Goal: Information Seeking & Learning: Find specific fact

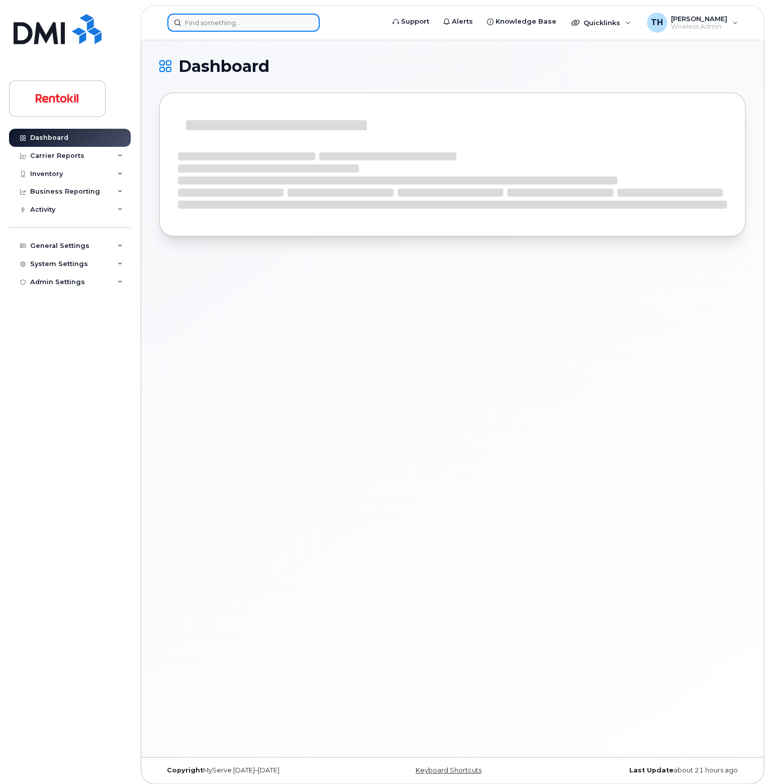
click at [214, 28] on input at bounding box center [243, 23] width 152 height 18
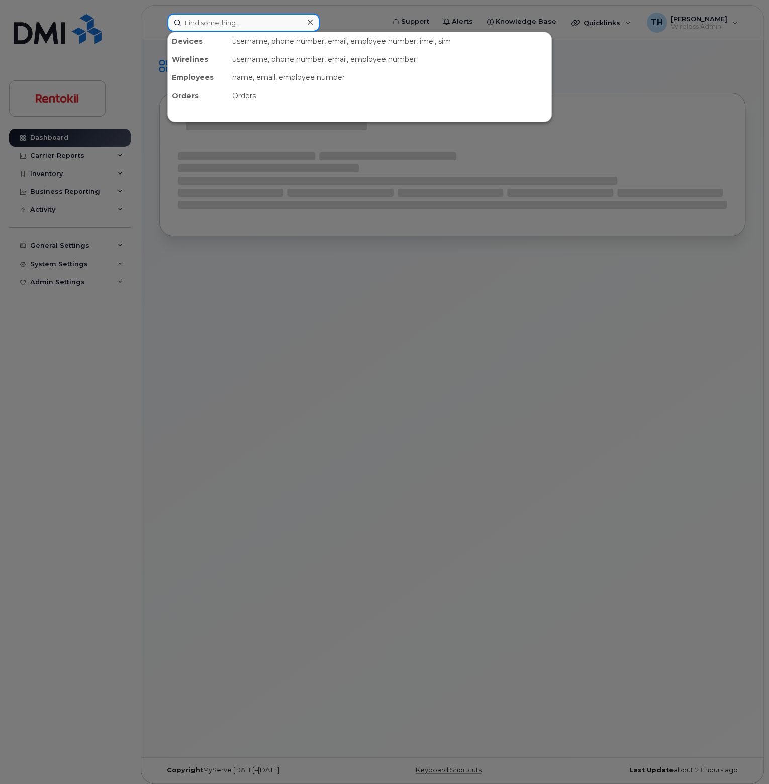
paste input "860)331-9994"
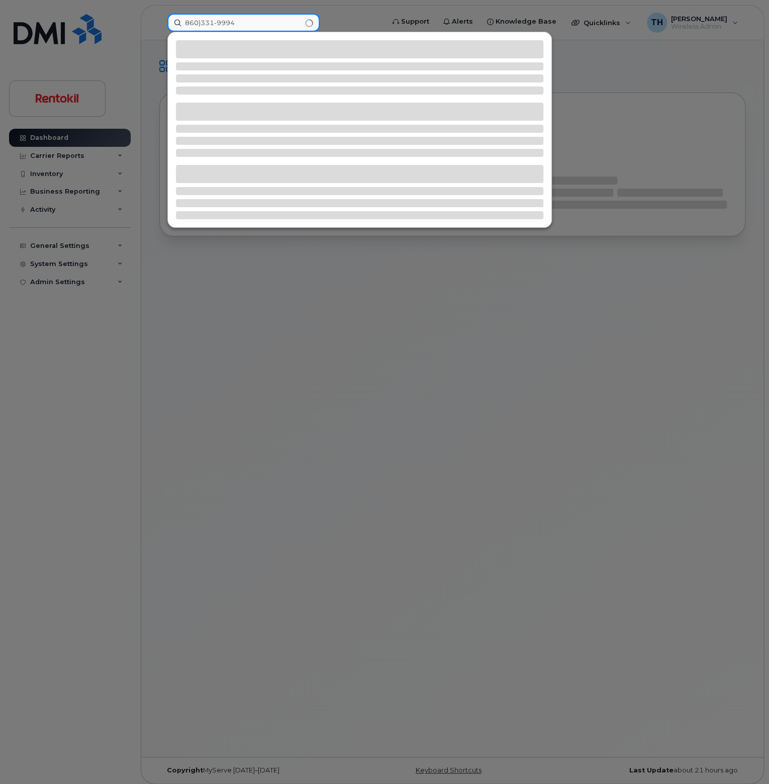
click at [255, 20] on input "860)331-9994" at bounding box center [243, 23] width 152 height 18
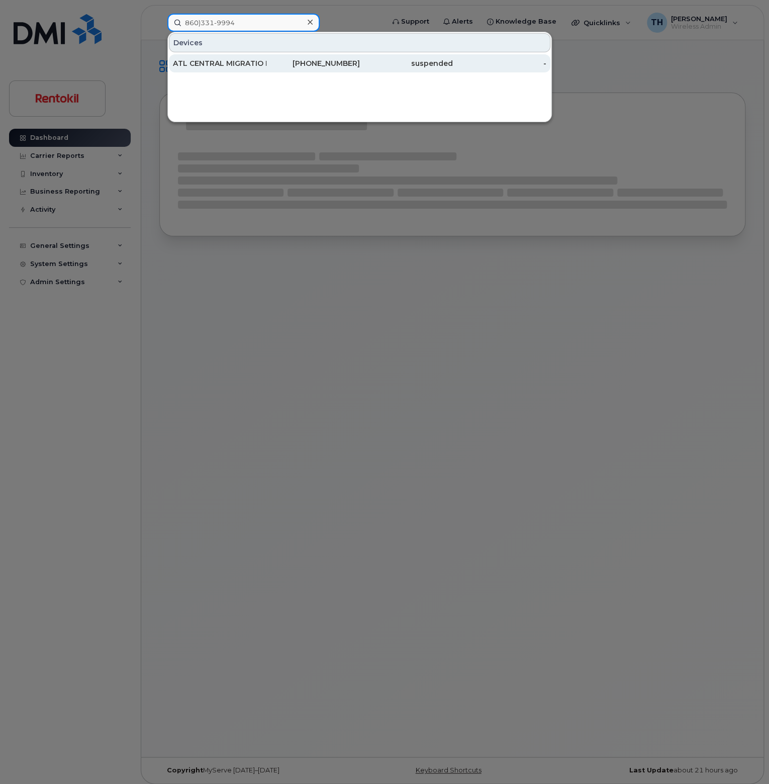
type input "860)331-9994"
click at [263, 55] on div "ATL CENTRAL MIGRATIO PROJECT" at bounding box center [220, 63] width 94 height 18
click at [263, 58] on div "ATL CENTRAL MIGRATIO PROJECT" at bounding box center [220, 63] width 94 height 10
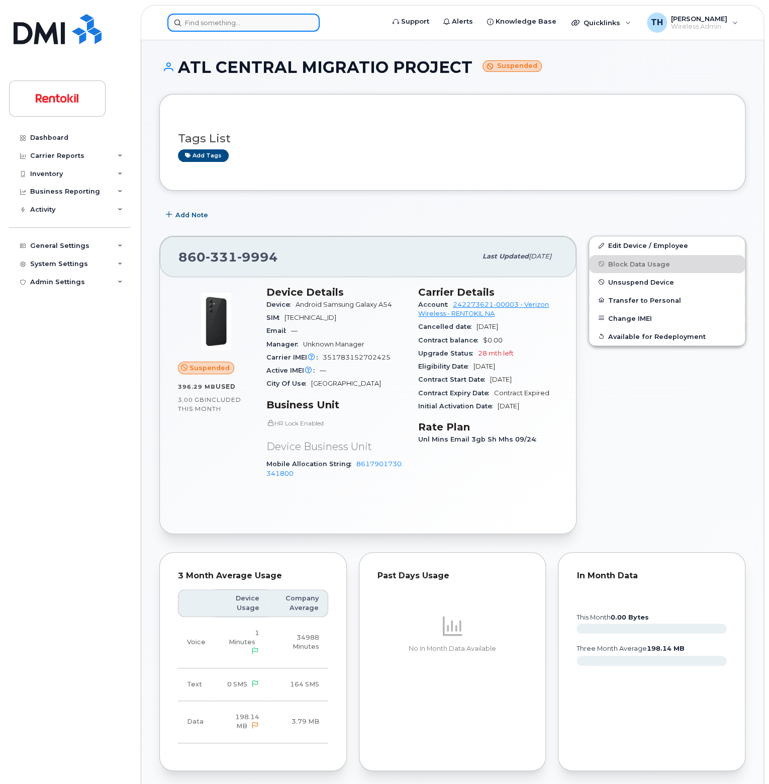
click at [223, 19] on input at bounding box center [243, 23] width 152 height 18
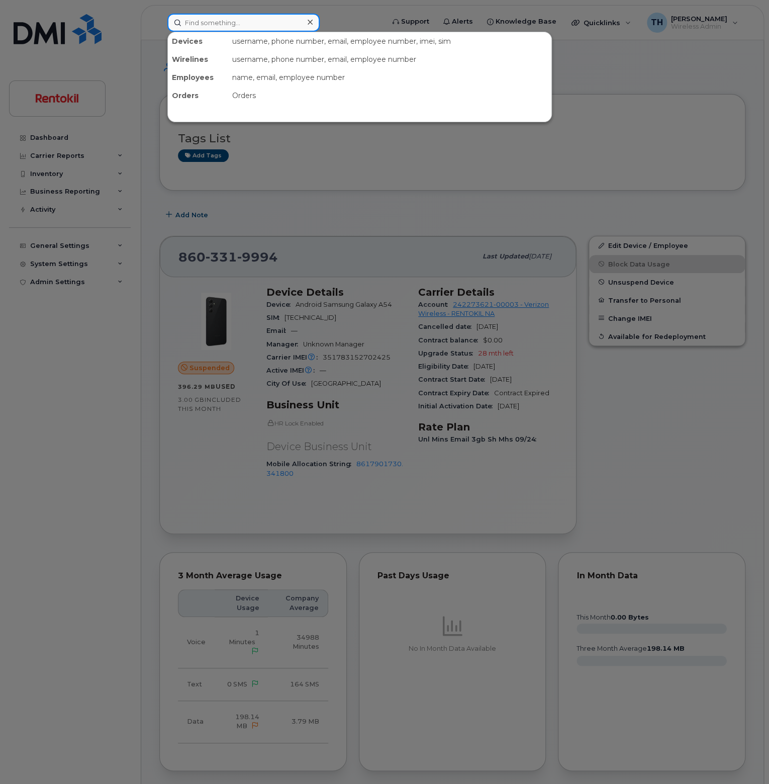
paste input "3049894286"
click at [252, 20] on input "3049894286" at bounding box center [243, 23] width 152 height 18
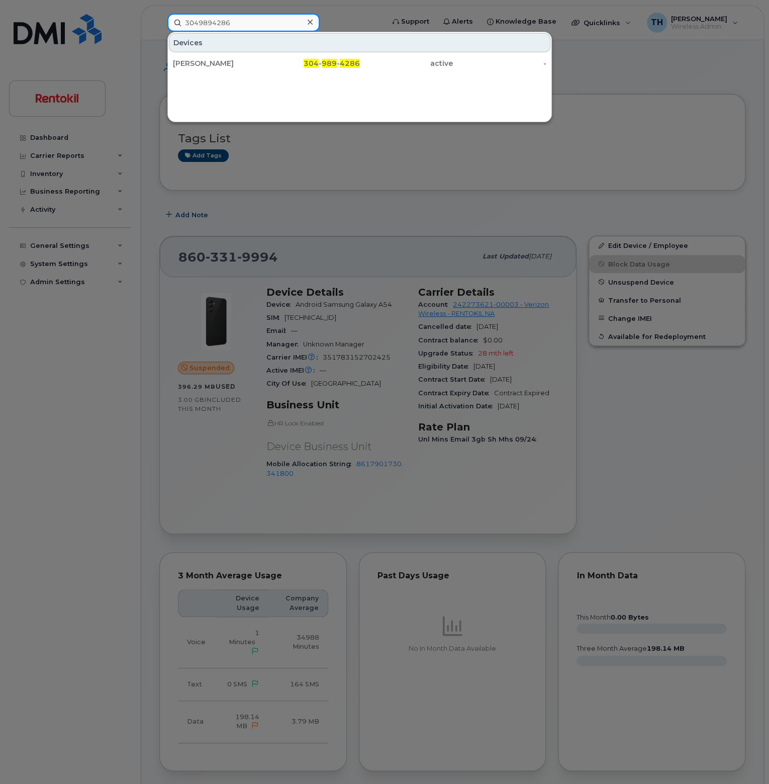
type input "3049894286"
drag, startPoint x: 257, startPoint y: 31, endPoint x: 258, endPoint y: 64, distance: 32.7
click at [258, 64] on div "Chase Perkinson" at bounding box center [220, 63] width 94 height 10
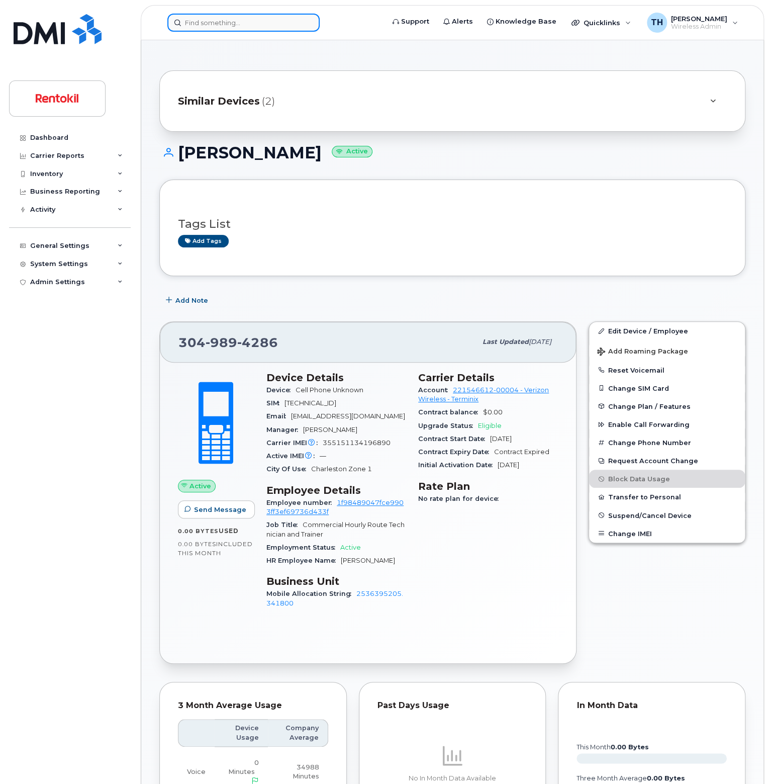
click at [198, 26] on input at bounding box center [243, 23] width 152 height 18
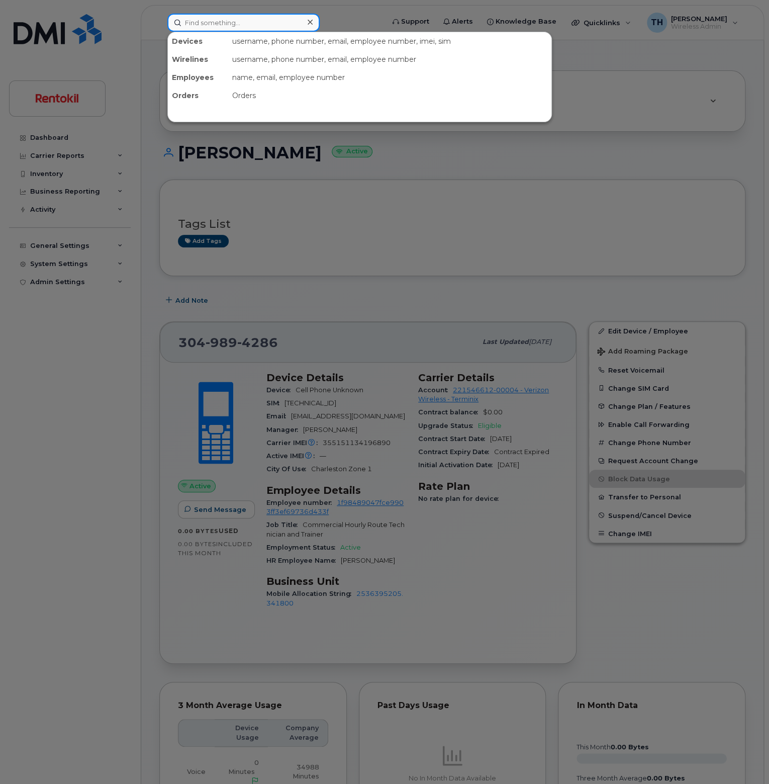
paste input "860)331-9994"
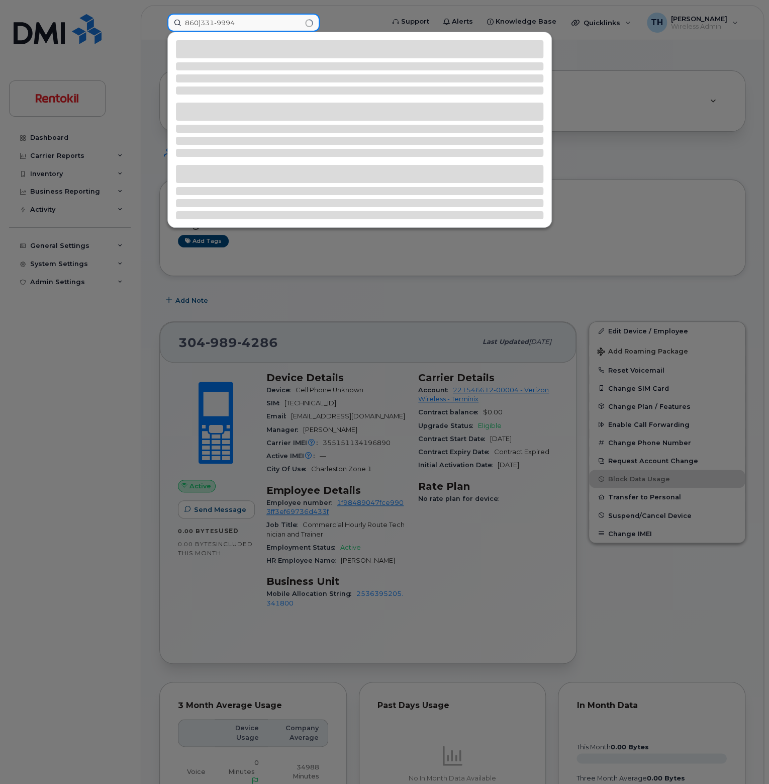
click at [247, 23] on input "860)331-9994" at bounding box center [243, 23] width 152 height 18
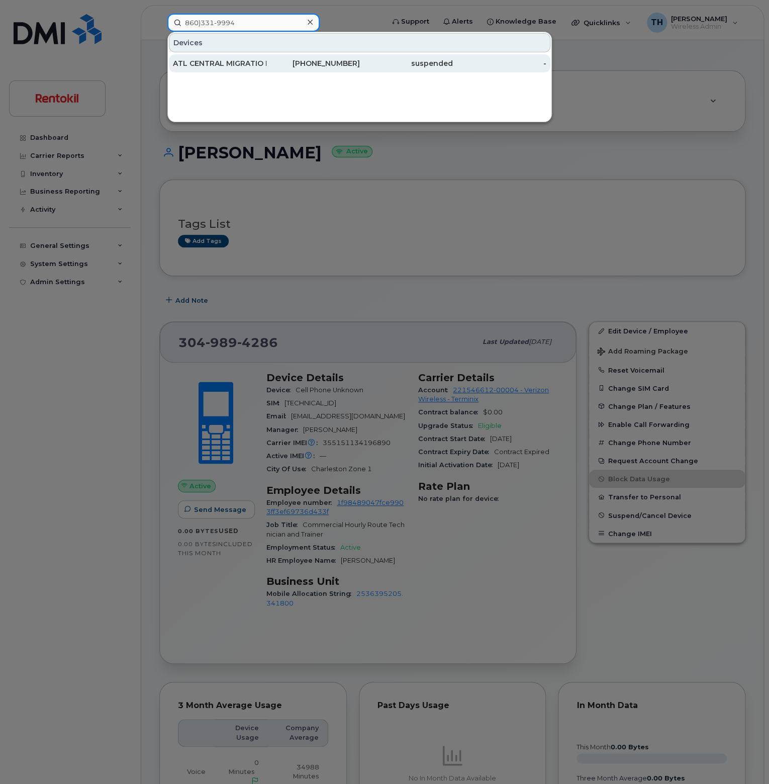
type input "860)331-9994"
click at [254, 62] on div "ATL CENTRAL MIGRATIO PROJECT" at bounding box center [220, 63] width 94 height 10
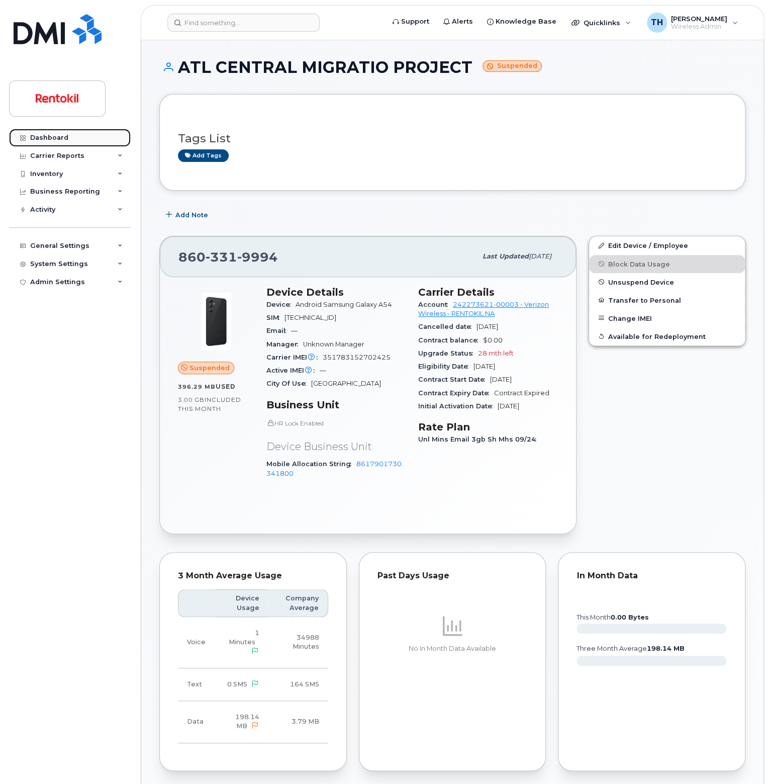
click at [69, 140] on link "Dashboard" at bounding box center [70, 138] width 122 height 18
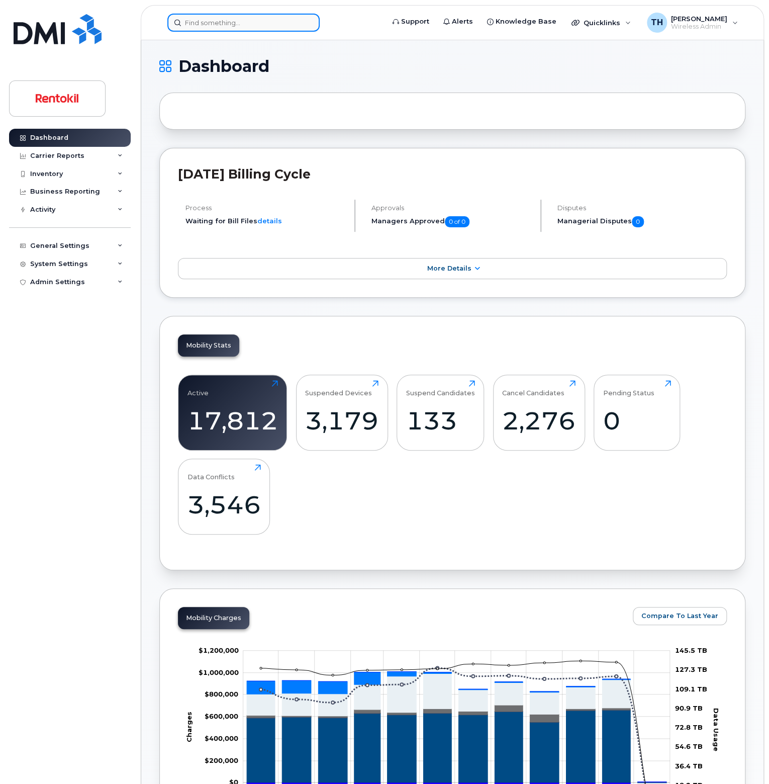
click at [180, 15] on input at bounding box center [243, 23] width 152 height 18
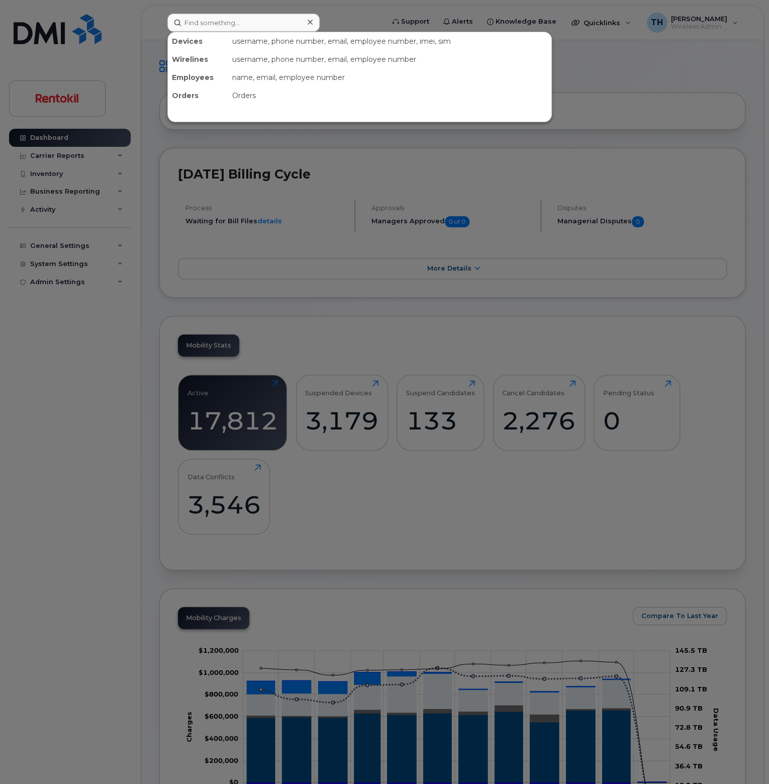
drag, startPoint x: 335, startPoint y: 491, endPoint x: 345, endPoint y: 520, distance: 31.3
click at [342, 499] on div at bounding box center [384, 392] width 769 height 784
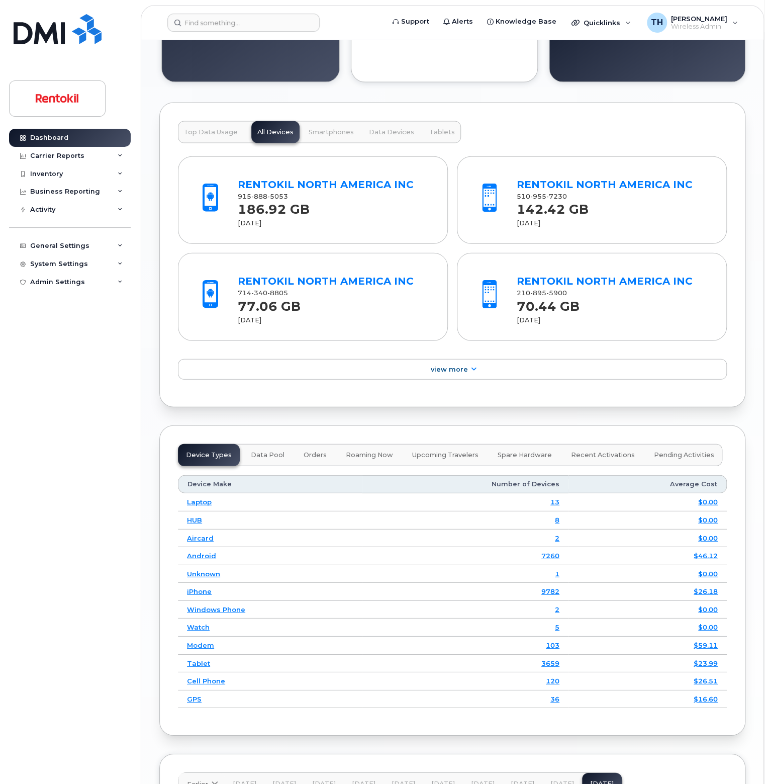
scroll to position [1382, 0]
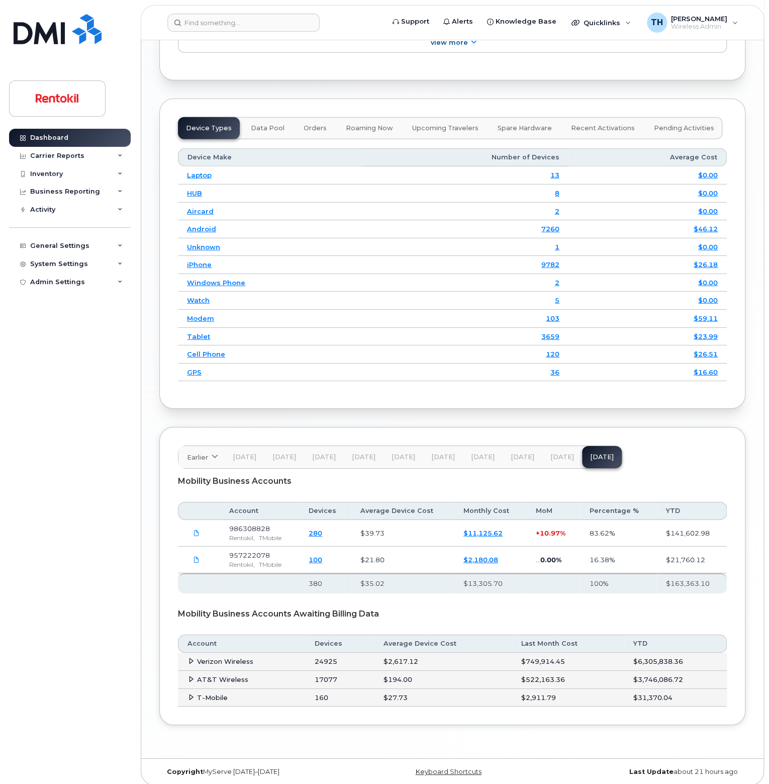
click at [192, 659] on td "Verizon Wireless" at bounding box center [242, 661] width 128 height 18
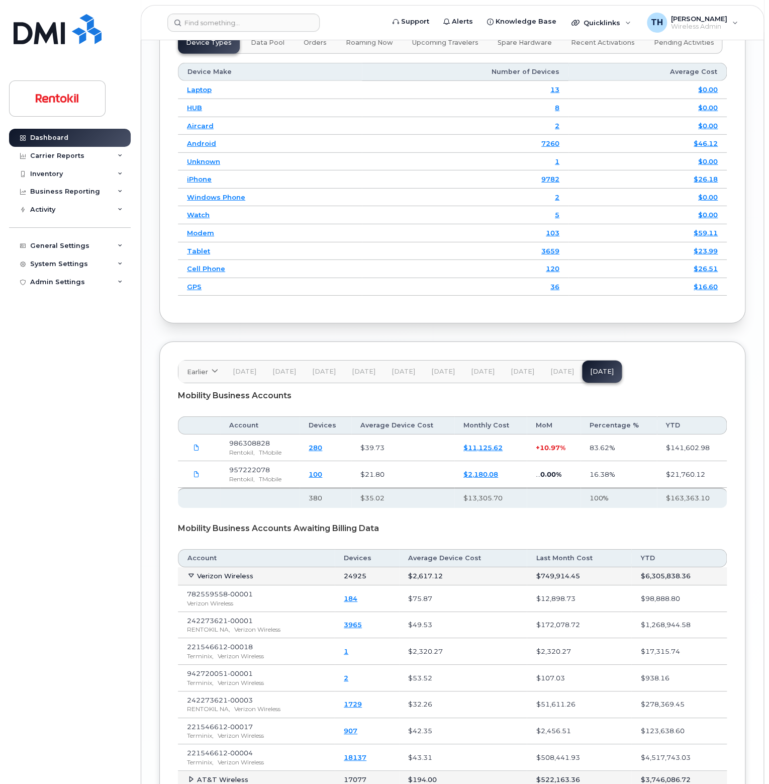
scroll to position [1533, 0]
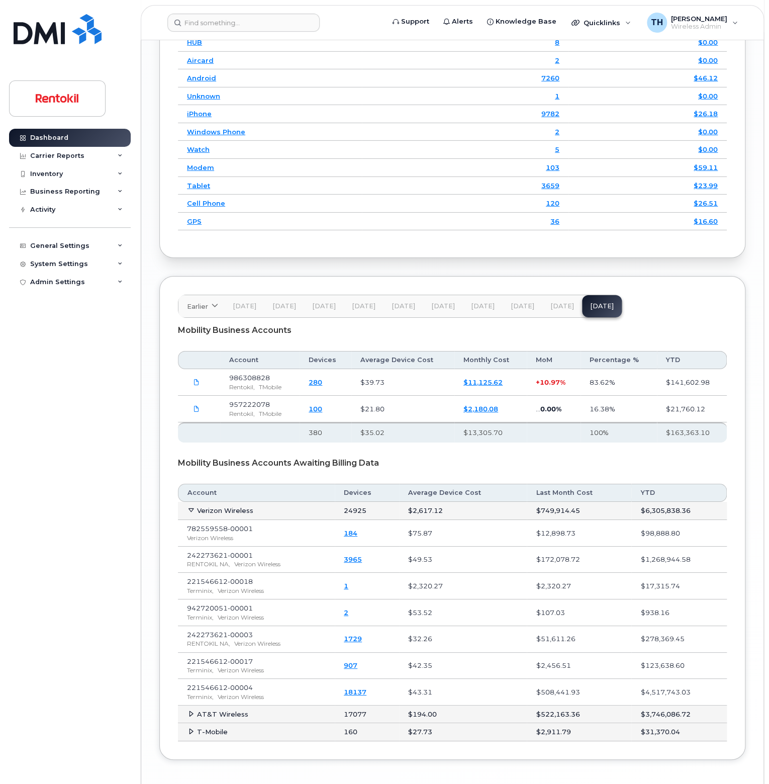
drag, startPoint x: 556, startPoint y: 289, endPoint x: 557, endPoint y: 295, distance: 5.6
click at [556, 289] on div "Earlier 2024 December November October September August July June May April Mar…" at bounding box center [452, 518] width 586 height 484
click at [557, 302] on span "Sep 25" at bounding box center [562, 306] width 24 height 8
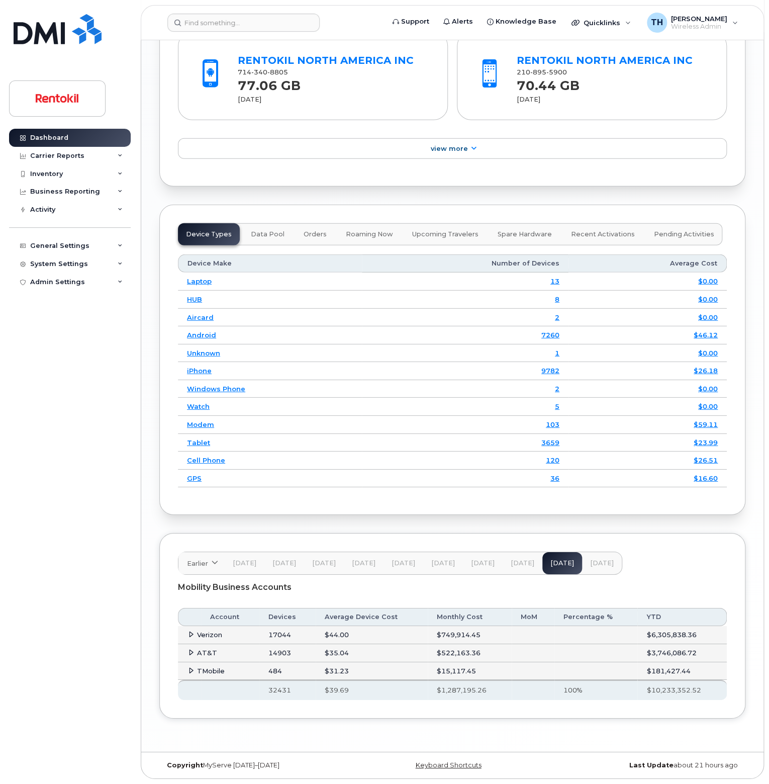
scroll to position [1270, 0]
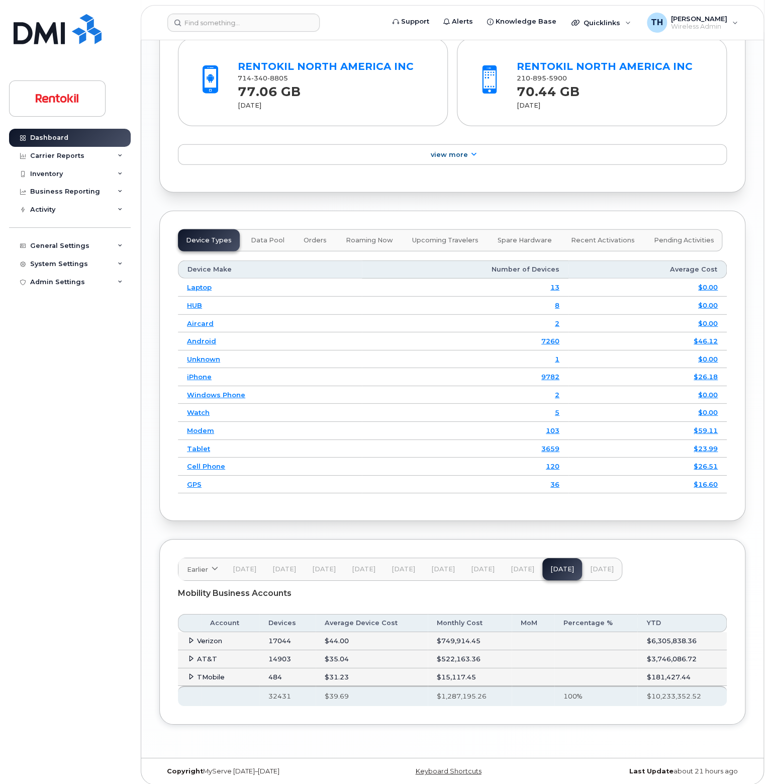
click at [189, 638] on icon at bounding box center [191, 640] width 7 height 7
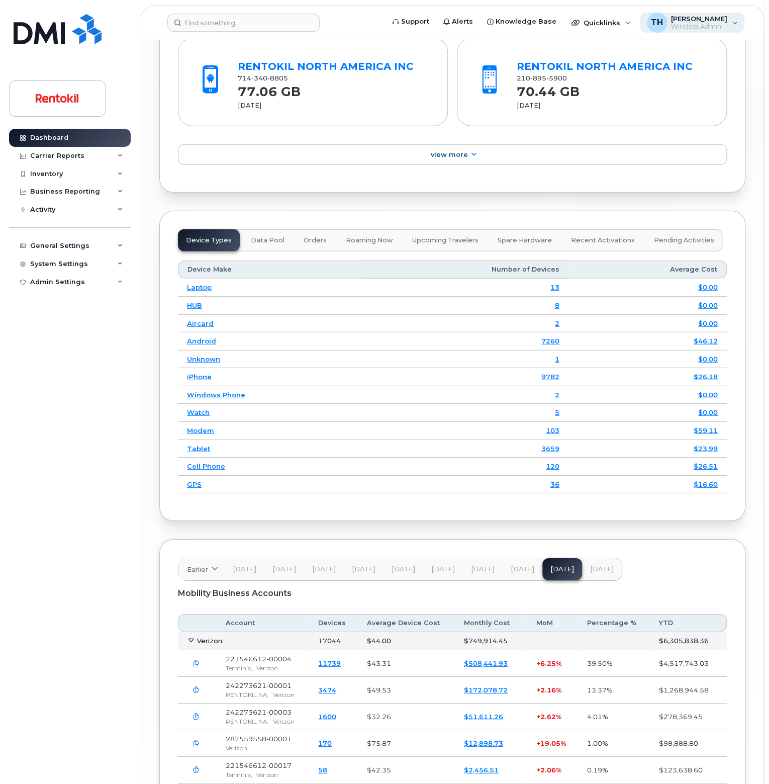
click at [710, 18] on span "[PERSON_NAME]" at bounding box center [699, 19] width 56 height 8
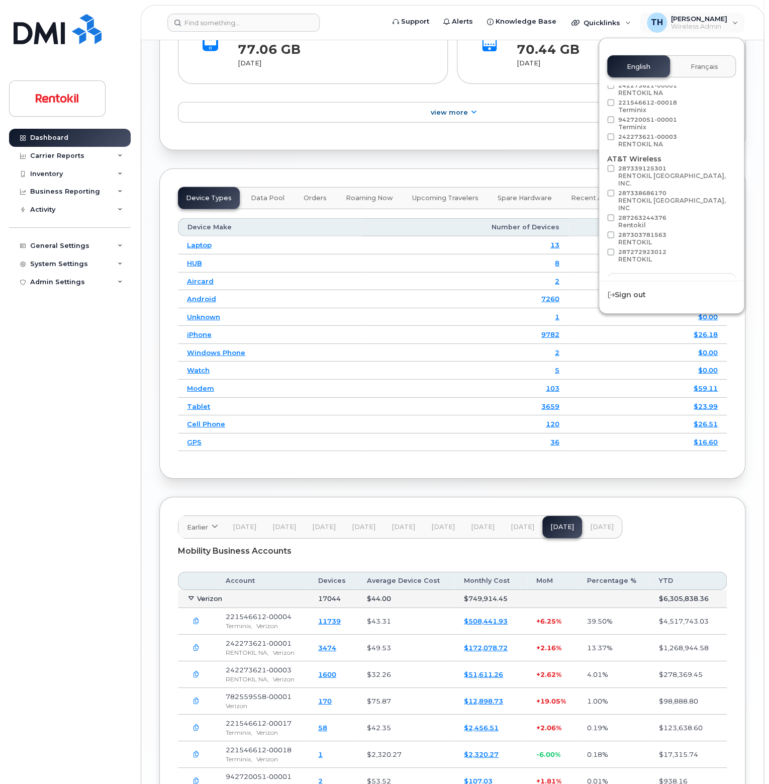
scroll to position [1456, 0]
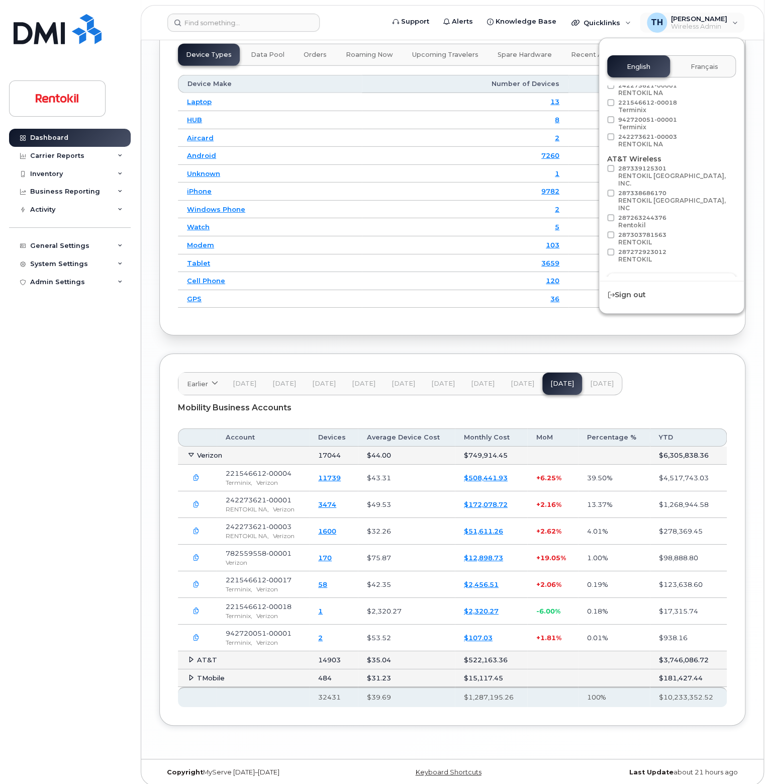
click at [637, 273] on button "Load more" at bounding box center [671, 282] width 129 height 18
click at [643, 129] on span "242273621-00001 RENTOKIL NA" at bounding box center [647, 134] width 59 height 15
click at [600, 129] on input "242273621-00001 RENTOKIL NA" at bounding box center [597, 129] width 5 height 5
checkbox input "true"
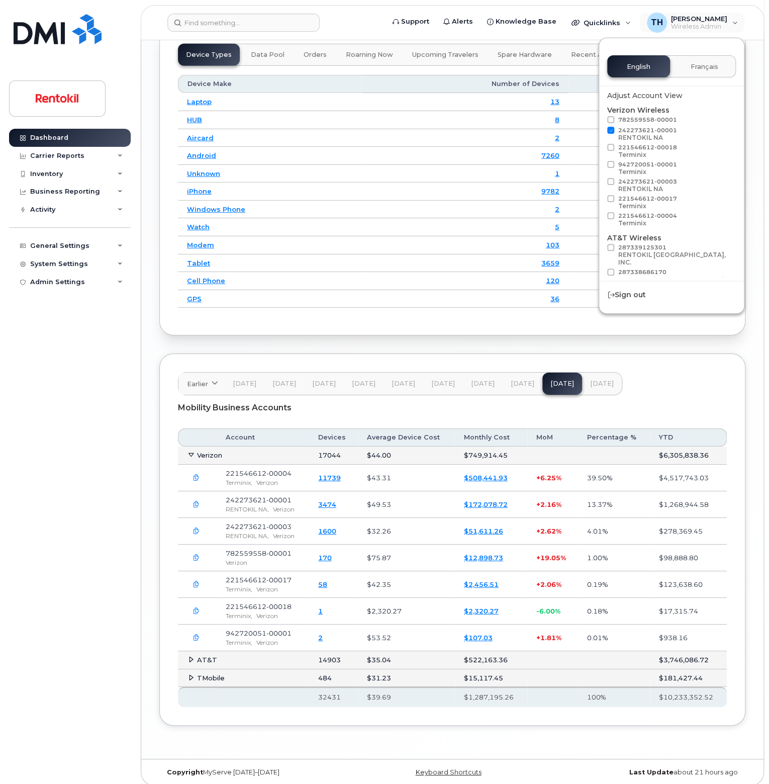
click at [639, 182] on span "242273621-00003 RENTOKIL NA" at bounding box center [647, 185] width 59 height 15
click at [600, 182] on input "242273621-00003 RENTOKIL NA" at bounding box center [597, 180] width 5 height 5
checkbox input "true"
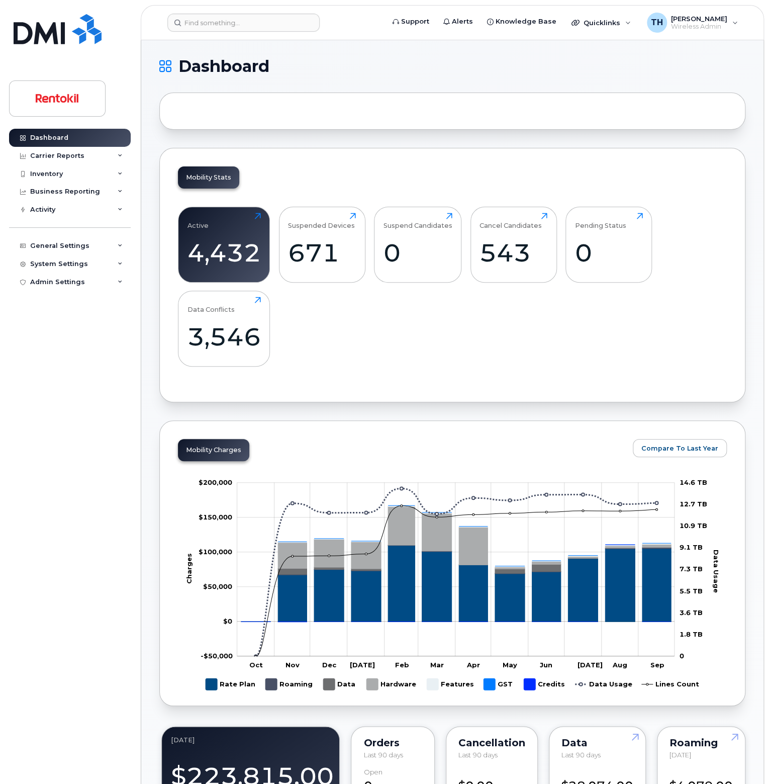
drag, startPoint x: 428, startPoint y: 339, endPoint x: 382, endPoint y: 324, distance: 48.3
click at [433, 338] on div "Active 4,432 Click to view more Suspended Devices 671 Click to view more Suspen…" at bounding box center [452, 291] width 549 height 186
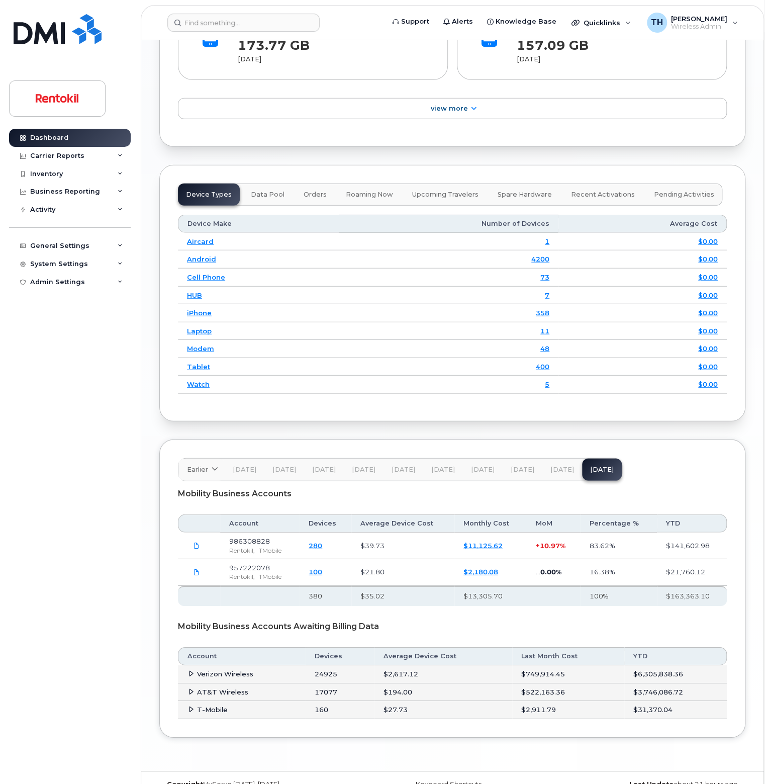
scroll to position [1162, 0]
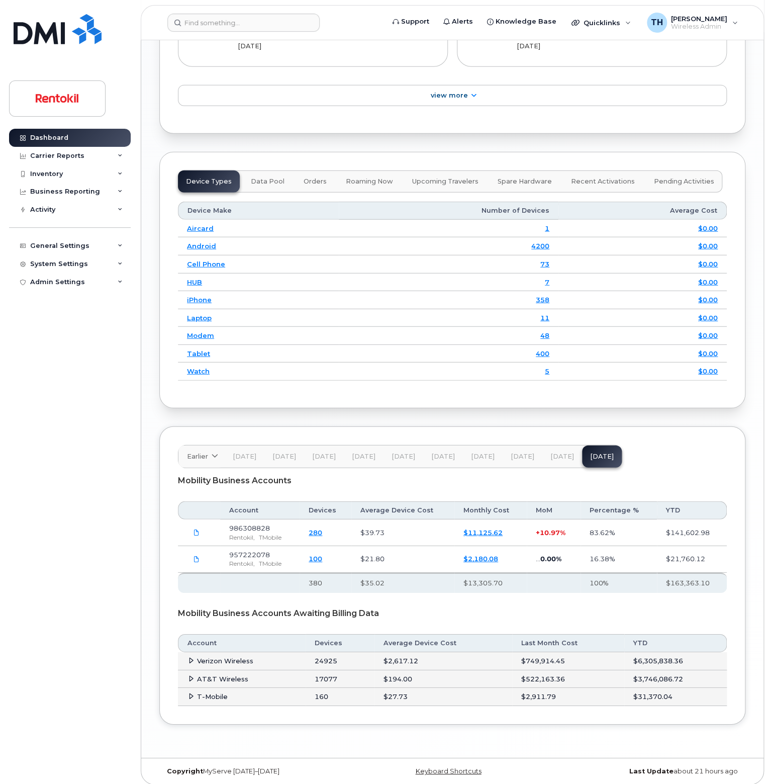
click at [193, 659] on span at bounding box center [191, 661] width 8 height 8
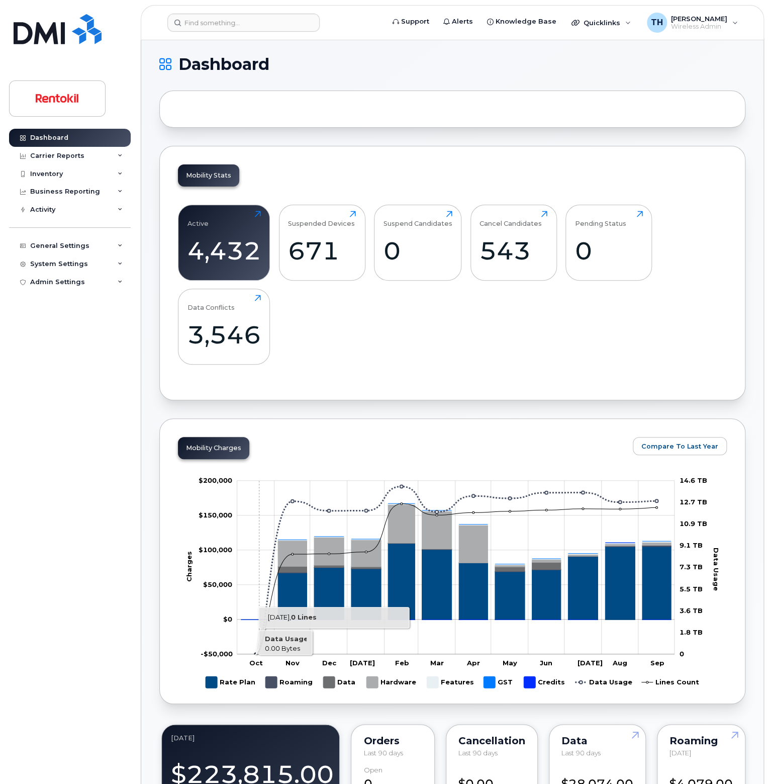
scroll to position [0, 0]
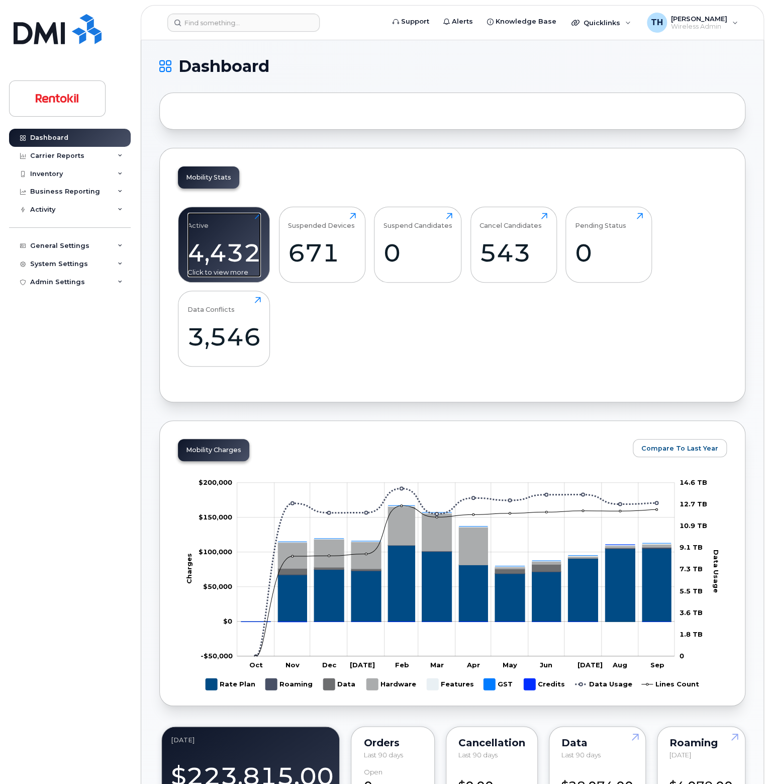
click at [241, 240] on div "4,432" at bounding box center [224, 253] width 73 height 30
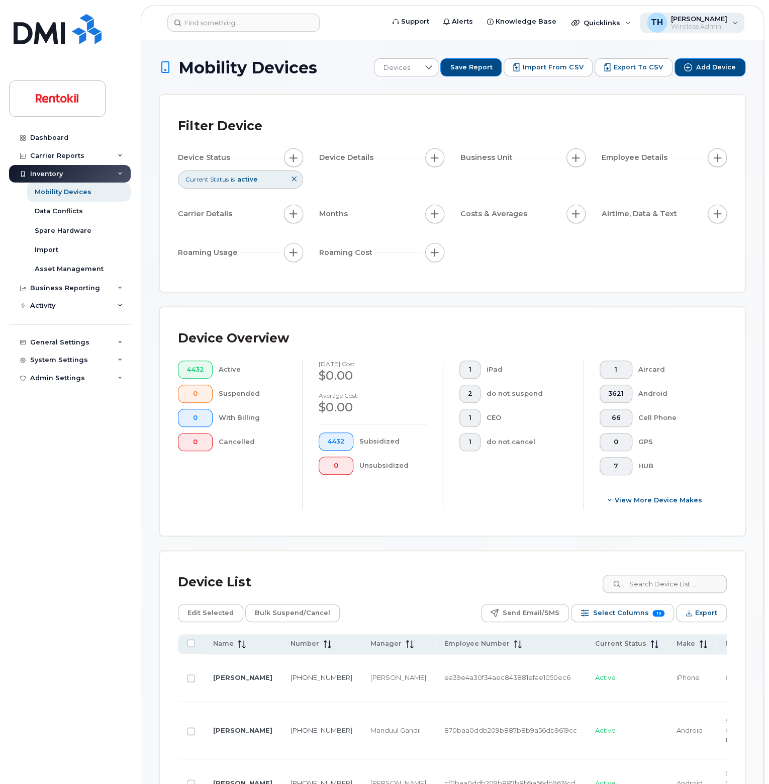
click at [699, 24] on span "Wireless Admin" at bounding box center [699, 27] width 56 height 8
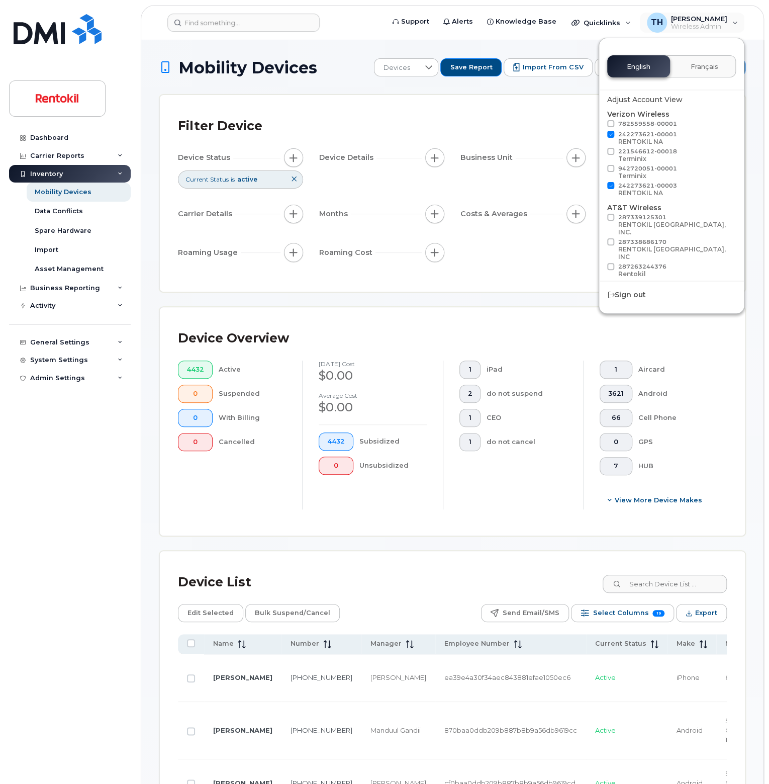
click at [621, 120] on span "782559558-00001" at bounding box center [647, 123] width 59 height 7
click at [600, 120] on input "782559558-00001" at bounding box center [597, 122] width 5 height 5
checkbox input "true"
click at [611, 148] on span at bounding box center [610, 151] width 7 height 7
click at [600, 148] on input "221546612-00018 Terminix" at bounding box center [597, 150] width 5 height 5
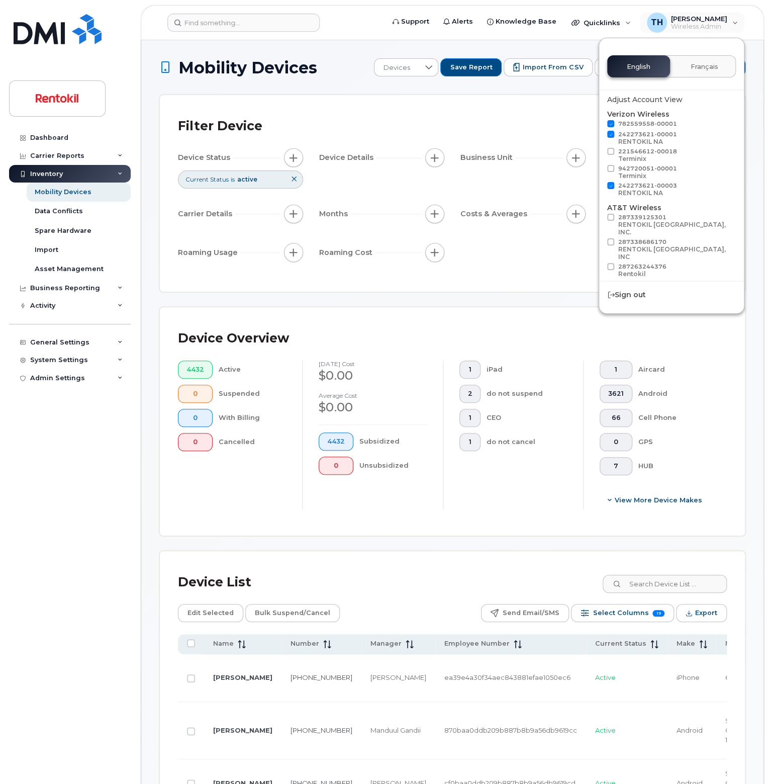
checkbox input "true"
click at [611, 170] on span at bounding box center [610, 168] width 7 height 7
click at [600, 170] on input "942720051-00001 Terminix" at bounding box center [597, 167] width 5 height 5
checkbox input "true"
click at [609, 192] on label "242273621-00003 RENTOKIL NA" at bounding box center [642, 190] width 70 height 17
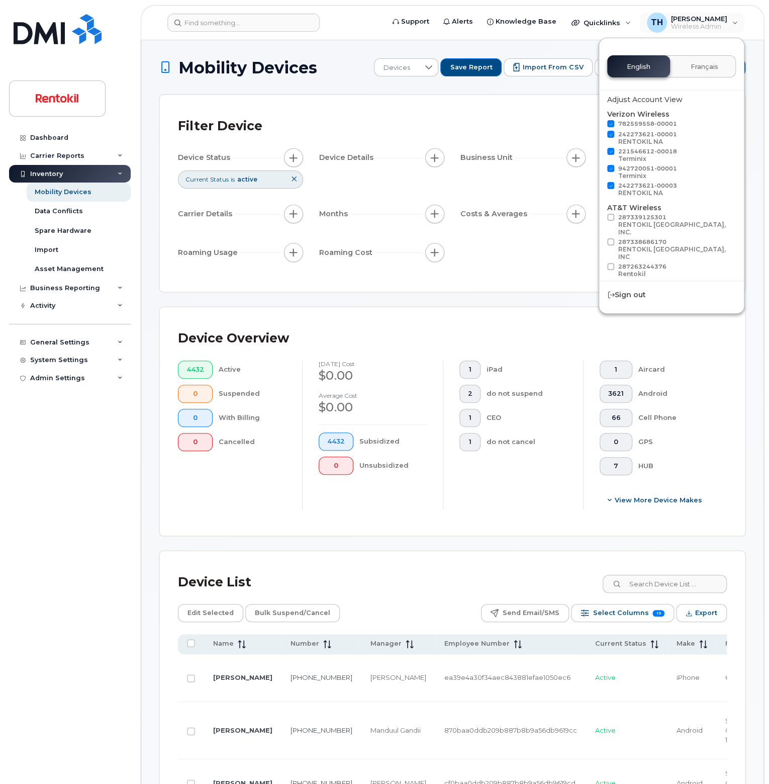
click at [600, 187] on input "242273621-00003 RENTOKIL NA" at bounding box center [597, 184] width 5 height 5
checkbox input "false"
click at [609, 163] on label "221546612-00018 Terminix" at bounding box center [642, 156] width 70 height 17
click at [600, 153] on input "221546612-00018 Terminix" at bounding box center [597, 150] width 5 height 5
click at [613, 153] on span at bounding box center [610, 151] width 7 height 7
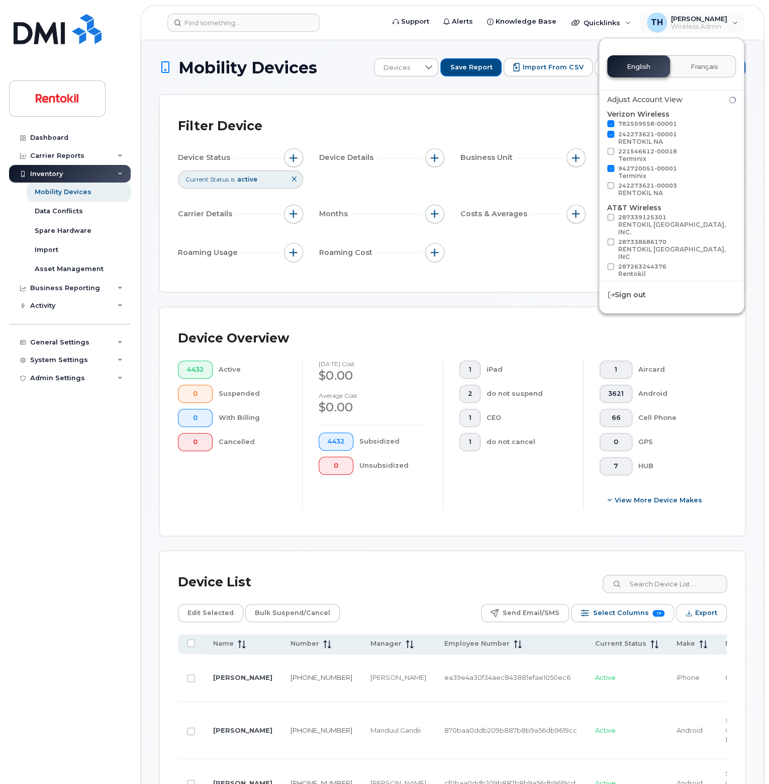
click at [600, 153] on input "221546612-00018 Terminix" at bounding box center [597, 150] width 5 height 5
checkbox input "true"
click at [613, 131] on span at bounding box center [610, 134] width 7 height 7
click at [600, 131] on input "242273621-00001 RENTOKIL NA" at bounding box center [597, 133] width 5 height 5
checkbox input "false"
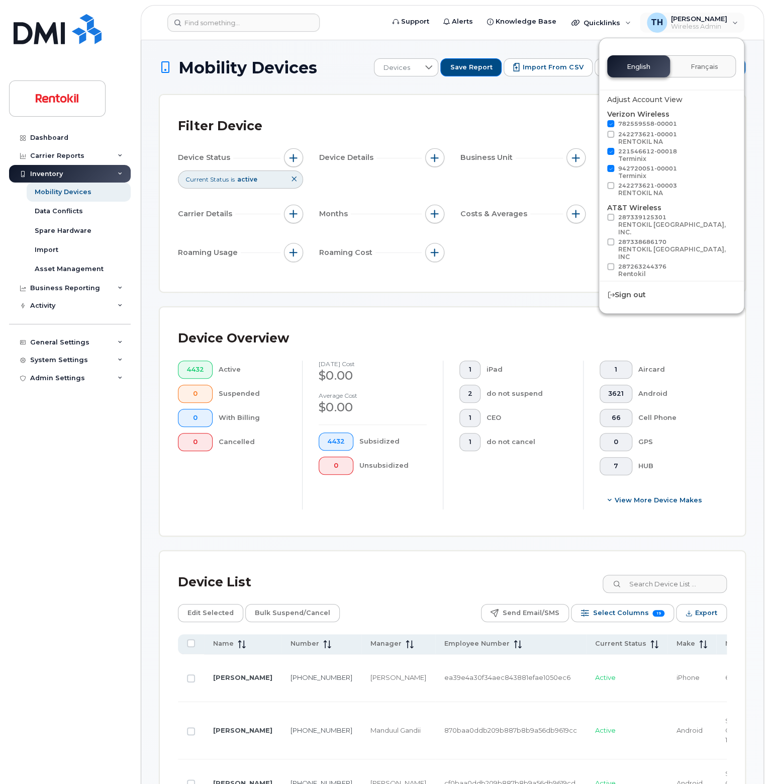
click at [613, 122] on span at bounding box center [610, 123] width 7 height 7
click at [600, 122] on input "782559558-00001" at bounding box center [597, 122] width 5 height 5
checkbox input "false"
click at [610, 154] on label "221546612-00018 Terminix" at bounding box center [642, 156] width 70 height 17
click at [600, 153] on input "221546612-00018 Terminix" at bounding box center [597, 150] width 5 height 5
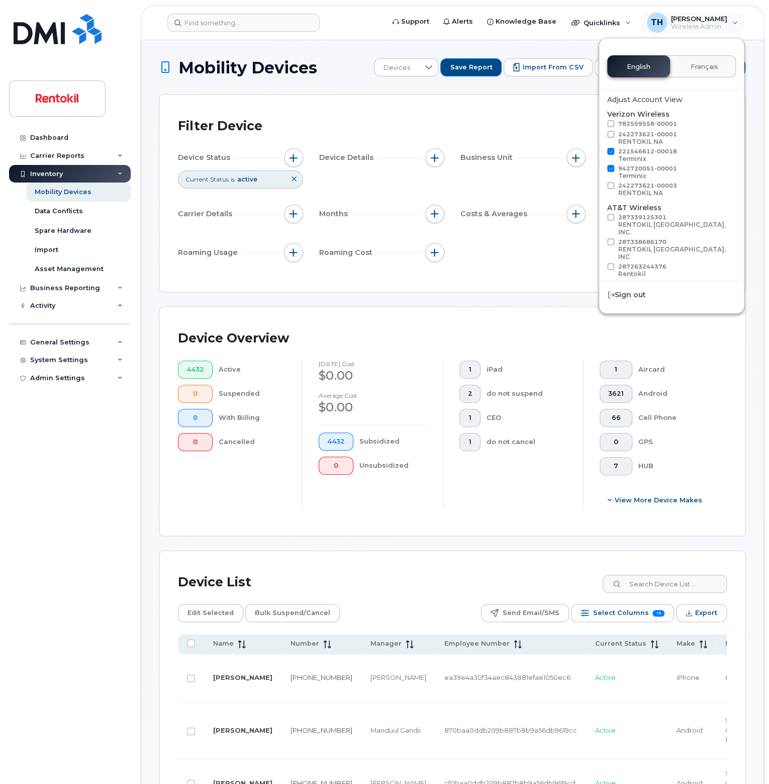
checkbox input "false"
click at [614, 170] on label "942720051-00001 Terminix" at bounding box center [642, 173] width 70 height 17
click at [600, 170] on input "942720051-00001 Terminix" at bounding box center [597, 167] width 5 height 5
checkbox input "false"
click at [529, 131] on div "Filter Device" at bounding box center [452, 126] width 549 height 26
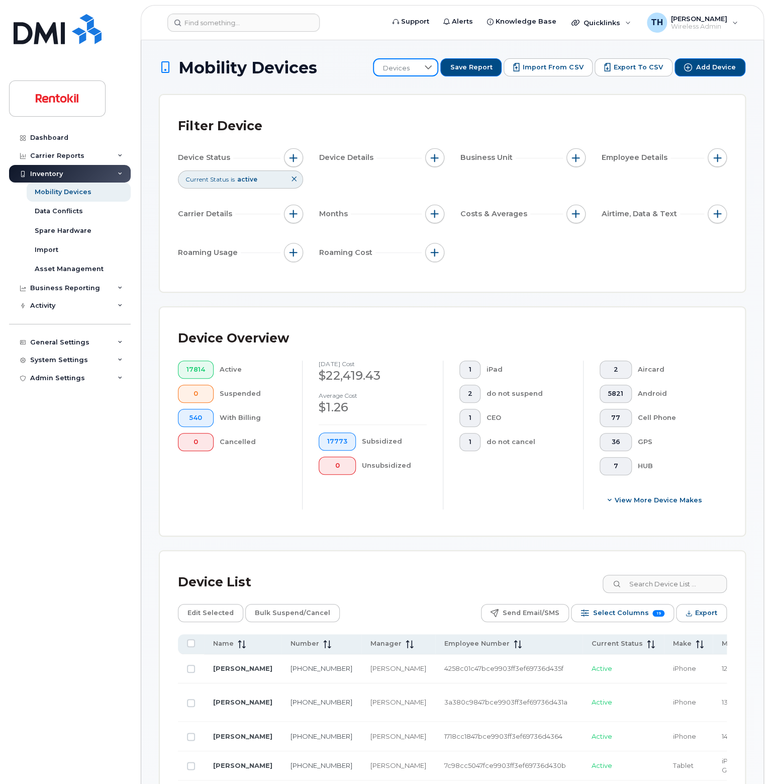
click at [413, 68] on span "Devices" at bounding box center [396, 68] width 45 height 18
click at [67, 287] on div "Business Reporting" at bounding box center [65, 288] width 70 height 8
click at [75, 293] on div "Business Reporting" at bounding box center [70, 288] width 122 height 18
click at [78, 155] on div "Carrier Reports" at bounding box center [57, 156] width 54 height 8
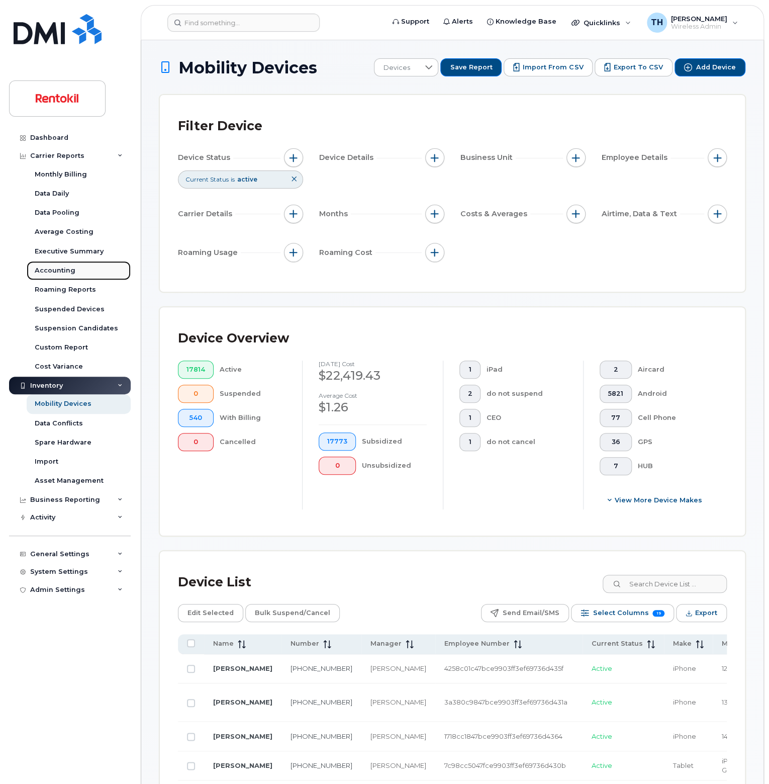
click at [68, 267] on div "Accounting" at bounding box center [55, 270] width 41 height 9
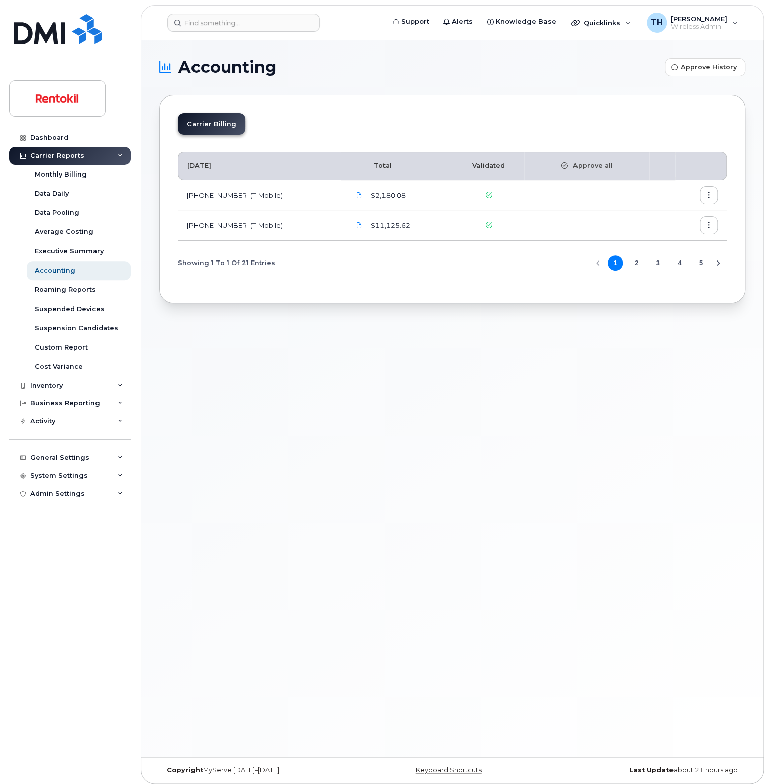
click at [635, 263] on button "2" at bounding box center [636, 262] width 15 height 15
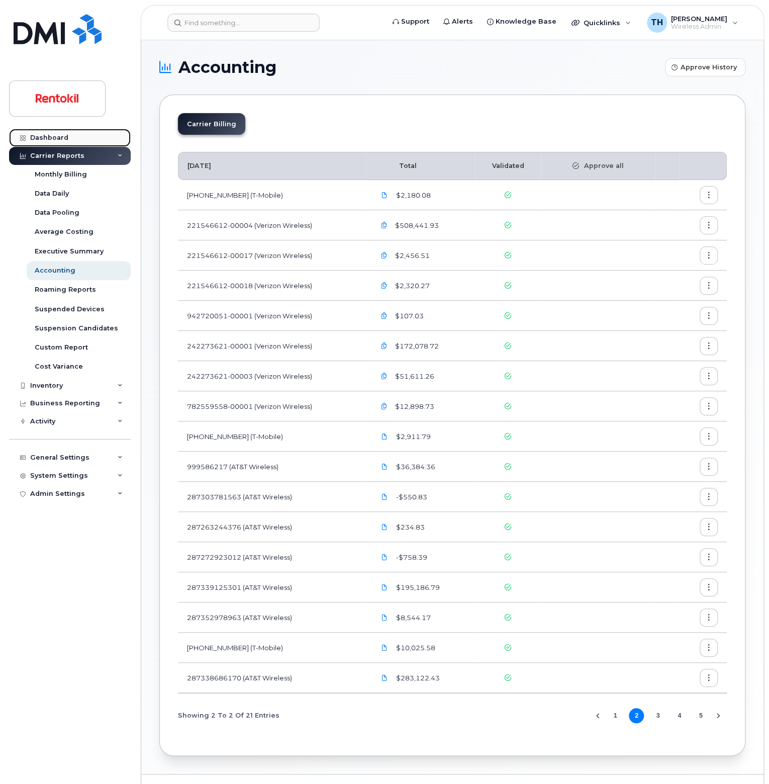
click at [50, 138] on div "Dashboard" at bounding box center [49, 138] width 38 height 8
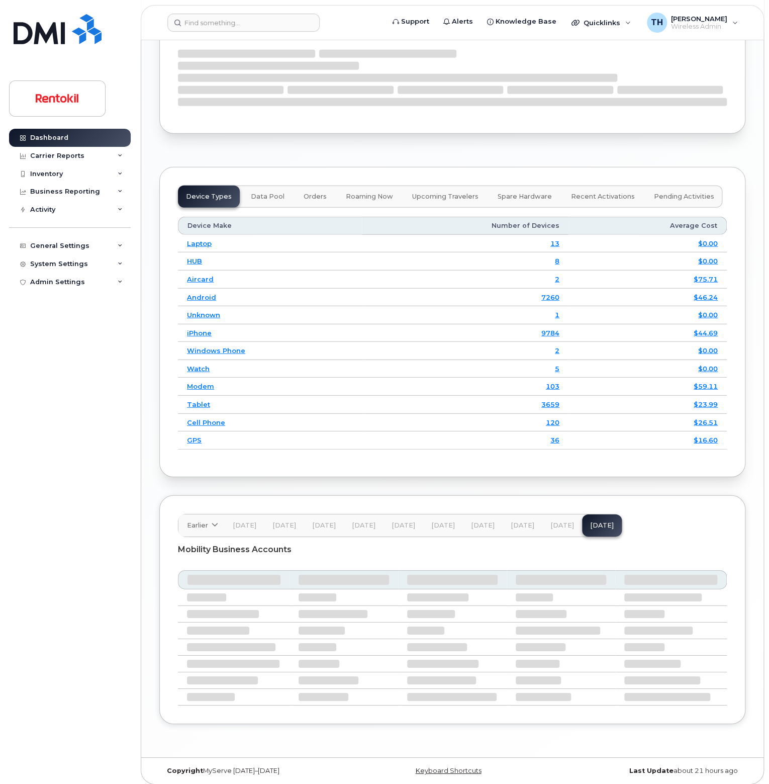
scroll to position [1168, 0]
click at [606, 526] on div "Earlier [DATE] November October September August July June May April March Febr…" at bounding box center [400, 525] width 444 height 23
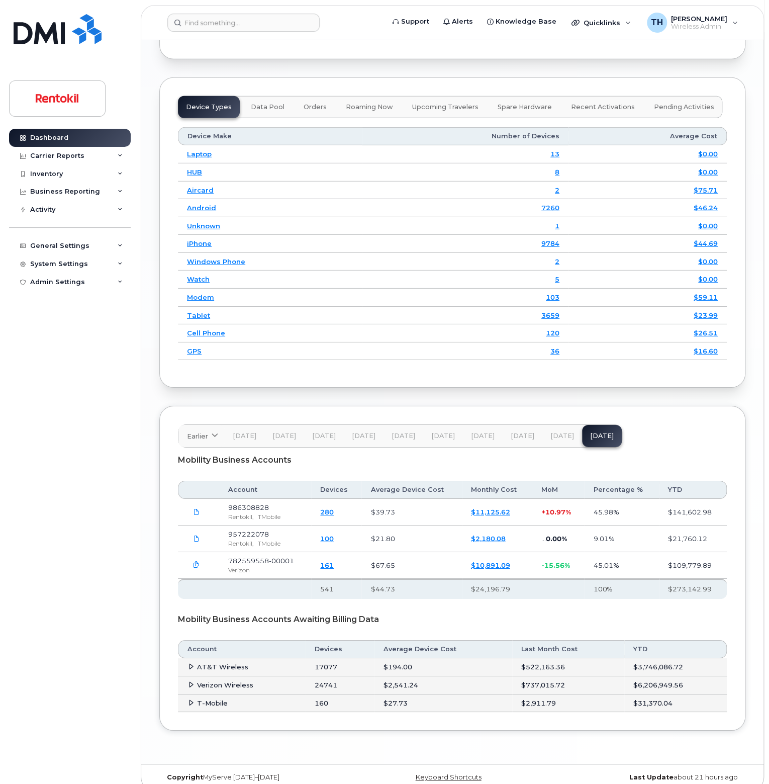
scroll to position [1409, 0]
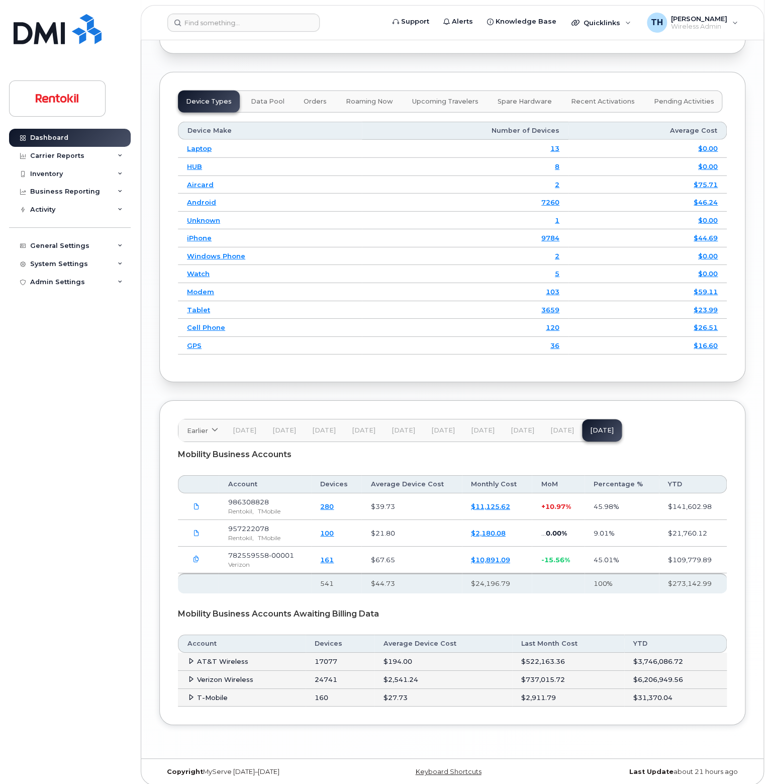
click at [187, 657] on span at bounding box center [191, 661] width 8 height 8
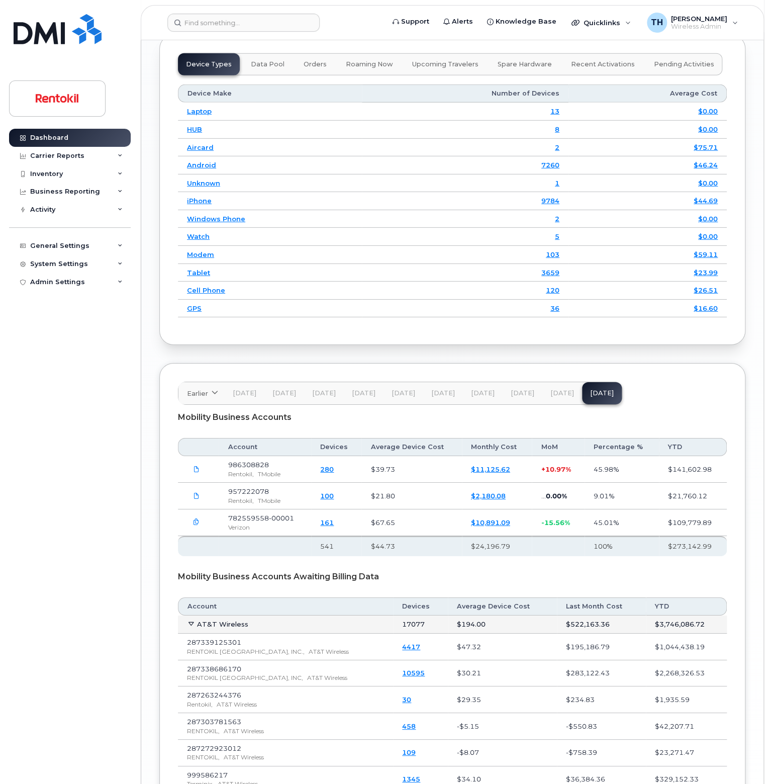
scroll to position [1594, 0]
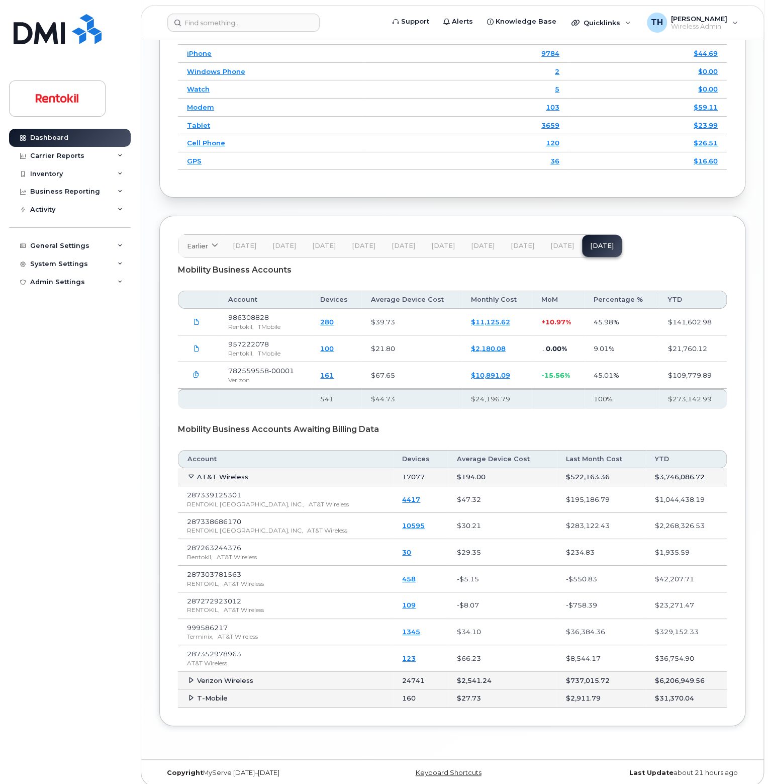
click at [195, 473] on span at bounding box center [191, 477] width 8 height 8
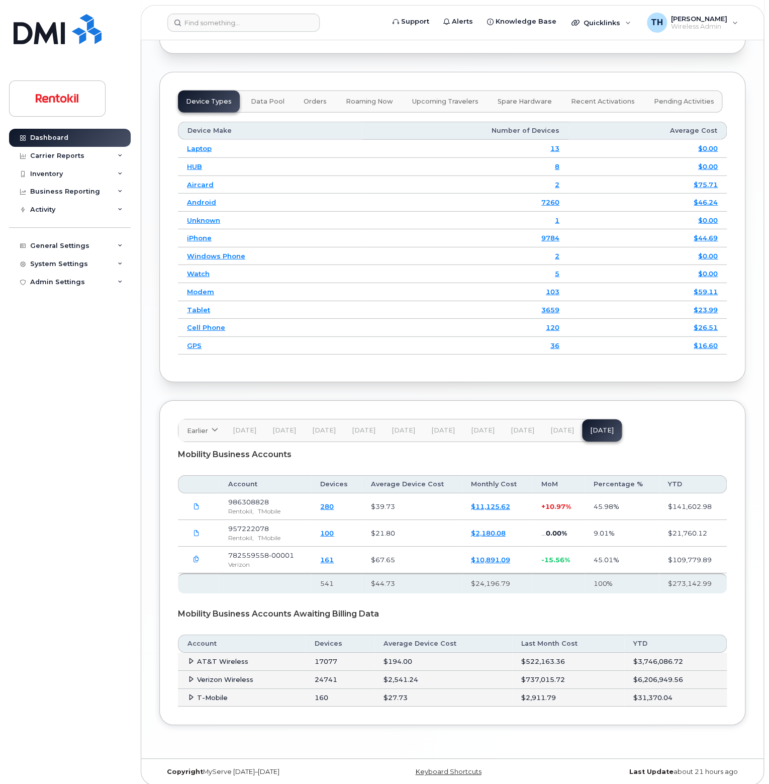
click at [184, 673] on td "Verizon Wireless" at bounding box center [242, 680] width 128 height 18
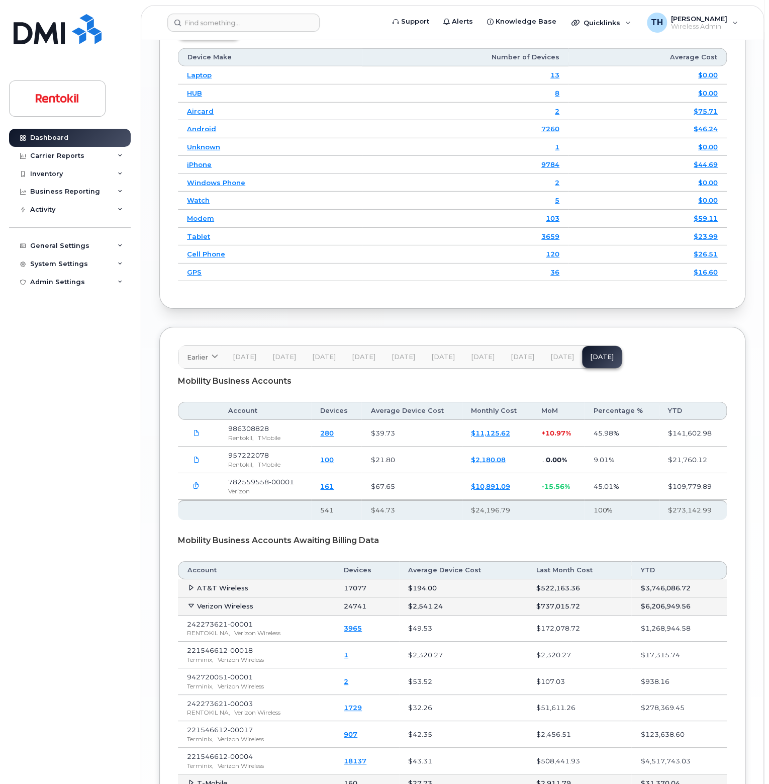
scroll to position [1266, 0]
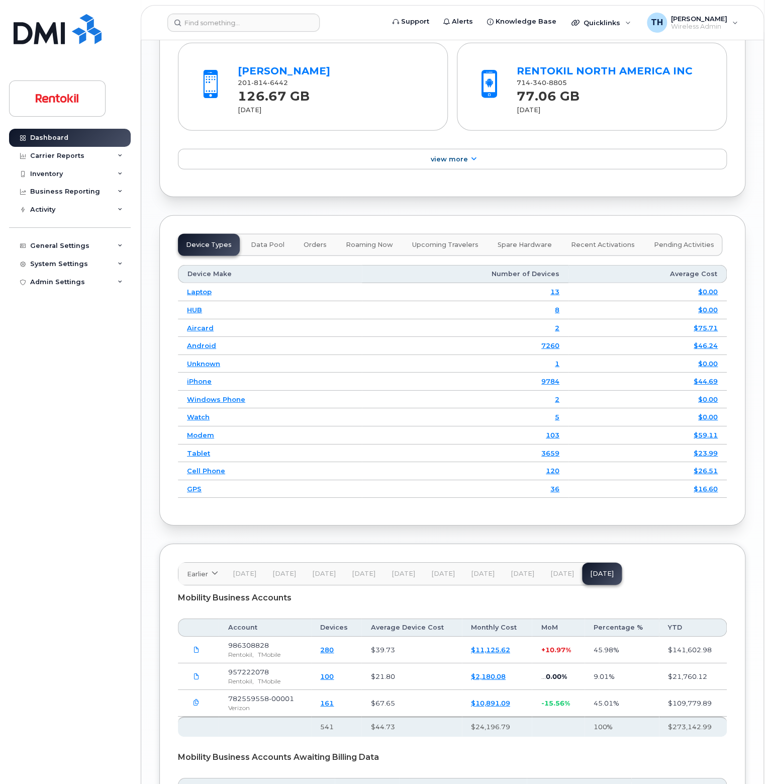
click at [564, 563] on button "[DATE]" at bounding box center [562, 574] width 40 height 22
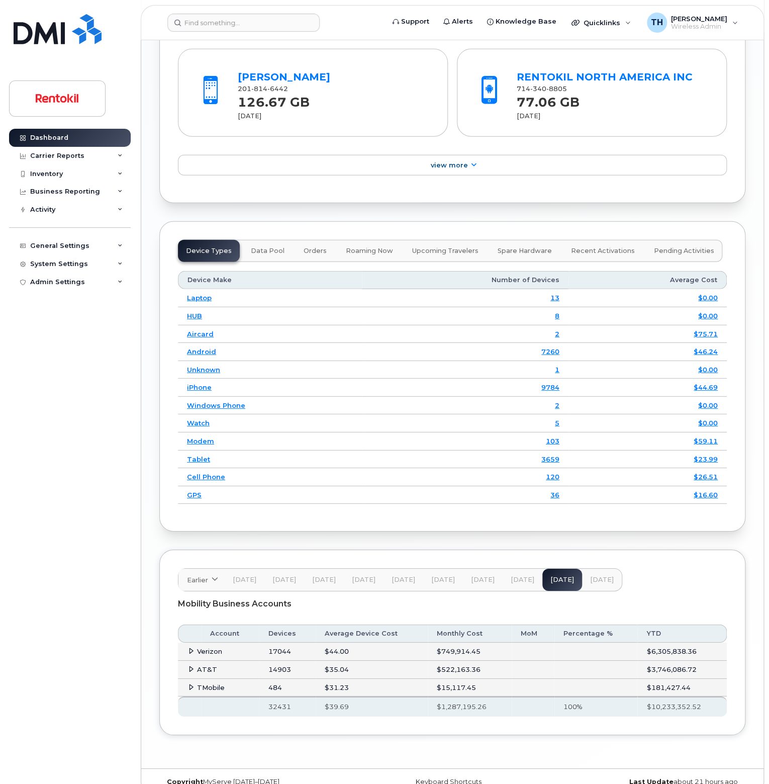
scroll to position [1270, 0]
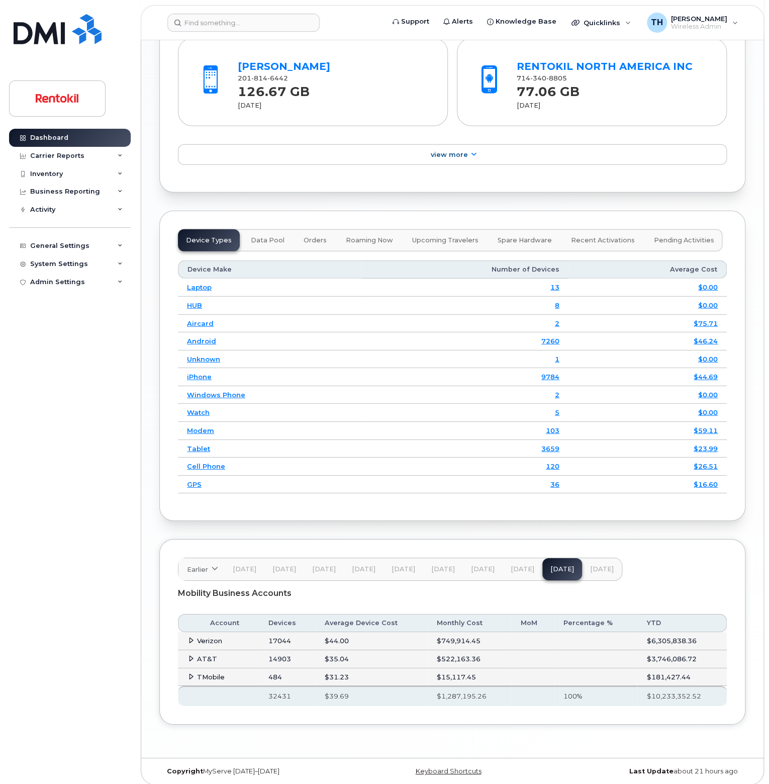
click at [195, 637] on td "Verizon" at bounding box center [218, 641] width 81 height 18
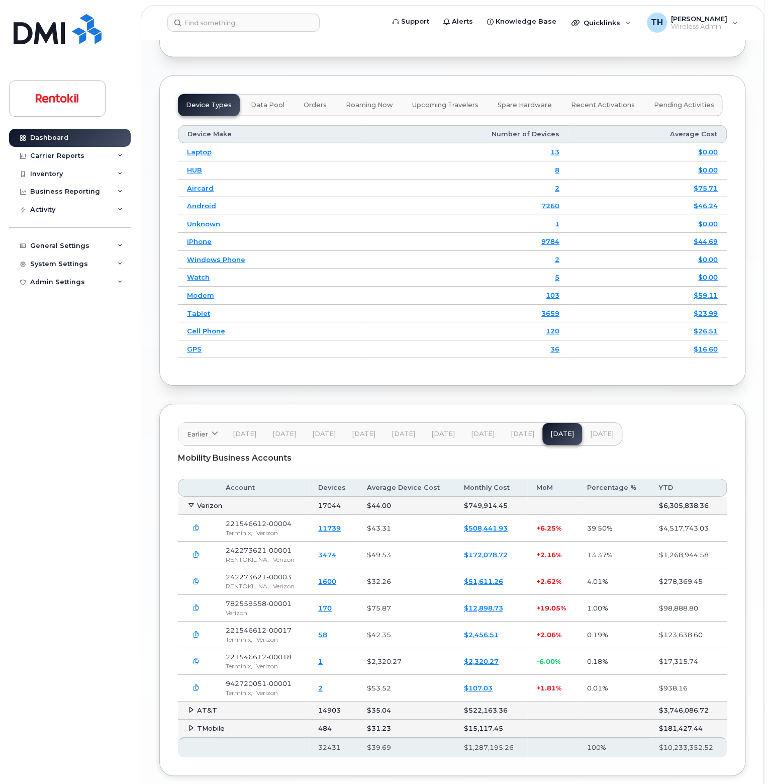
scroll to position [1456, 0]
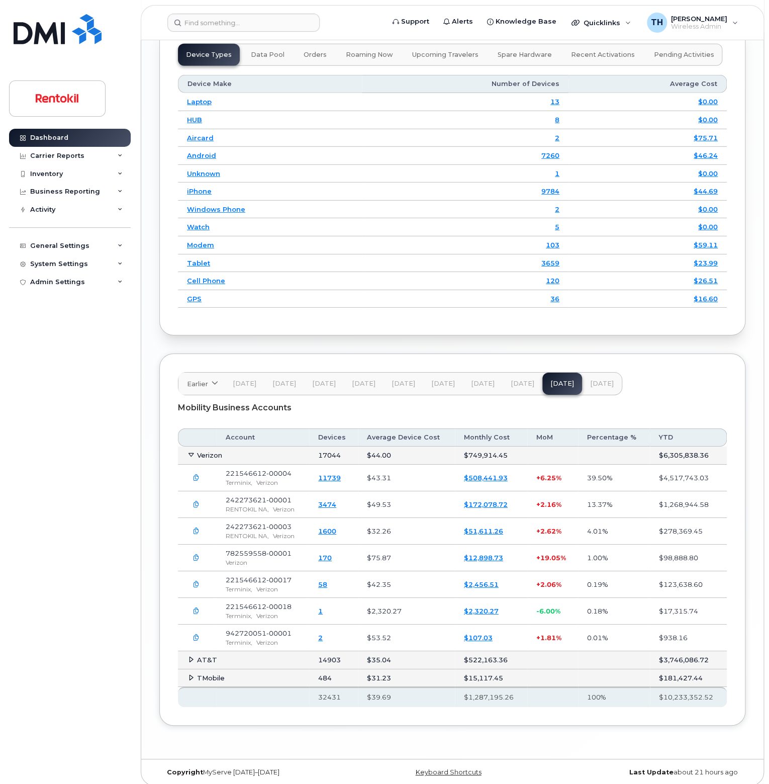
click at [261, 496] on span "242273621-00001" at bounding box center [259, 500] width 66 height 8
drag, startPoint x: 261, startPoint y: 493, endPoint x: 252, endPoint y: 493, distance: 8.6
click at [252, 496] on span "242273621-00001" at bounding box center [259, 500] width 66 height 8
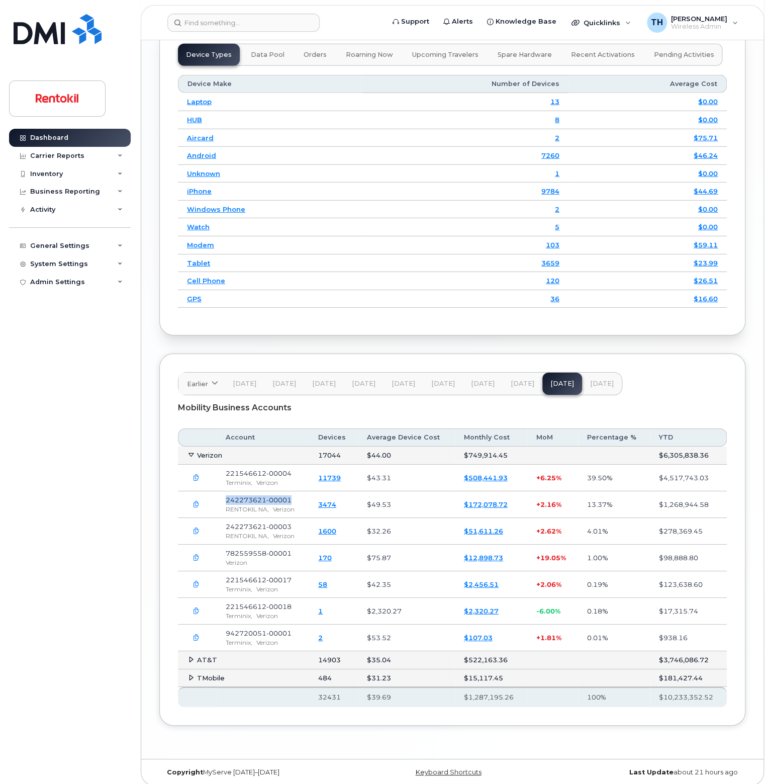
click at [252, 496] on span "242273621-00001" at bounding box center [259, 500] width 66 height 8
copy span "242273621-00001"
click at [596, 382] on span "[DATE]" at bounding box center [602, 384] width 24 height 8
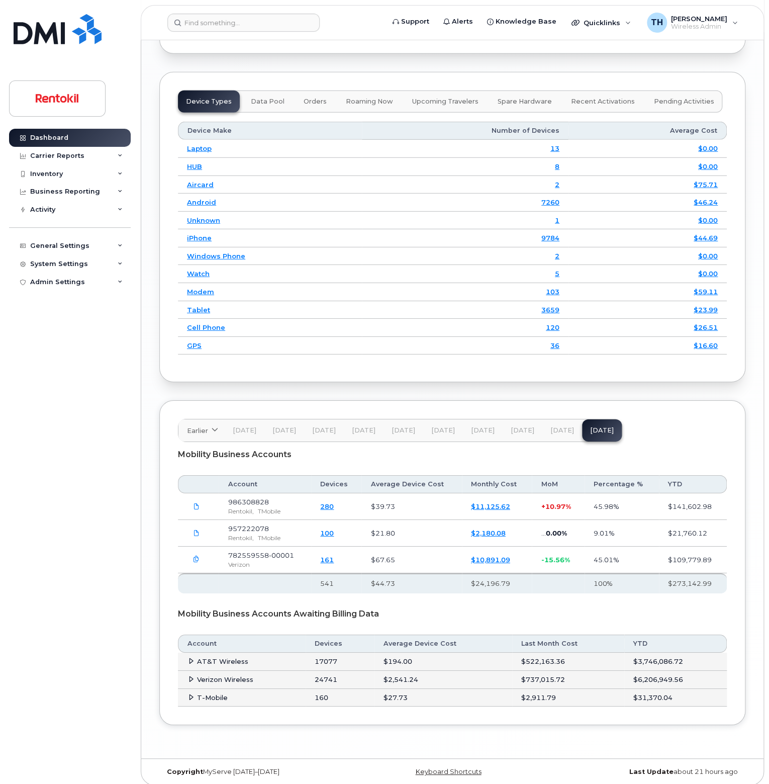
click at [189, 676] on icon at bounding box center [191, 679] width 7 height 7
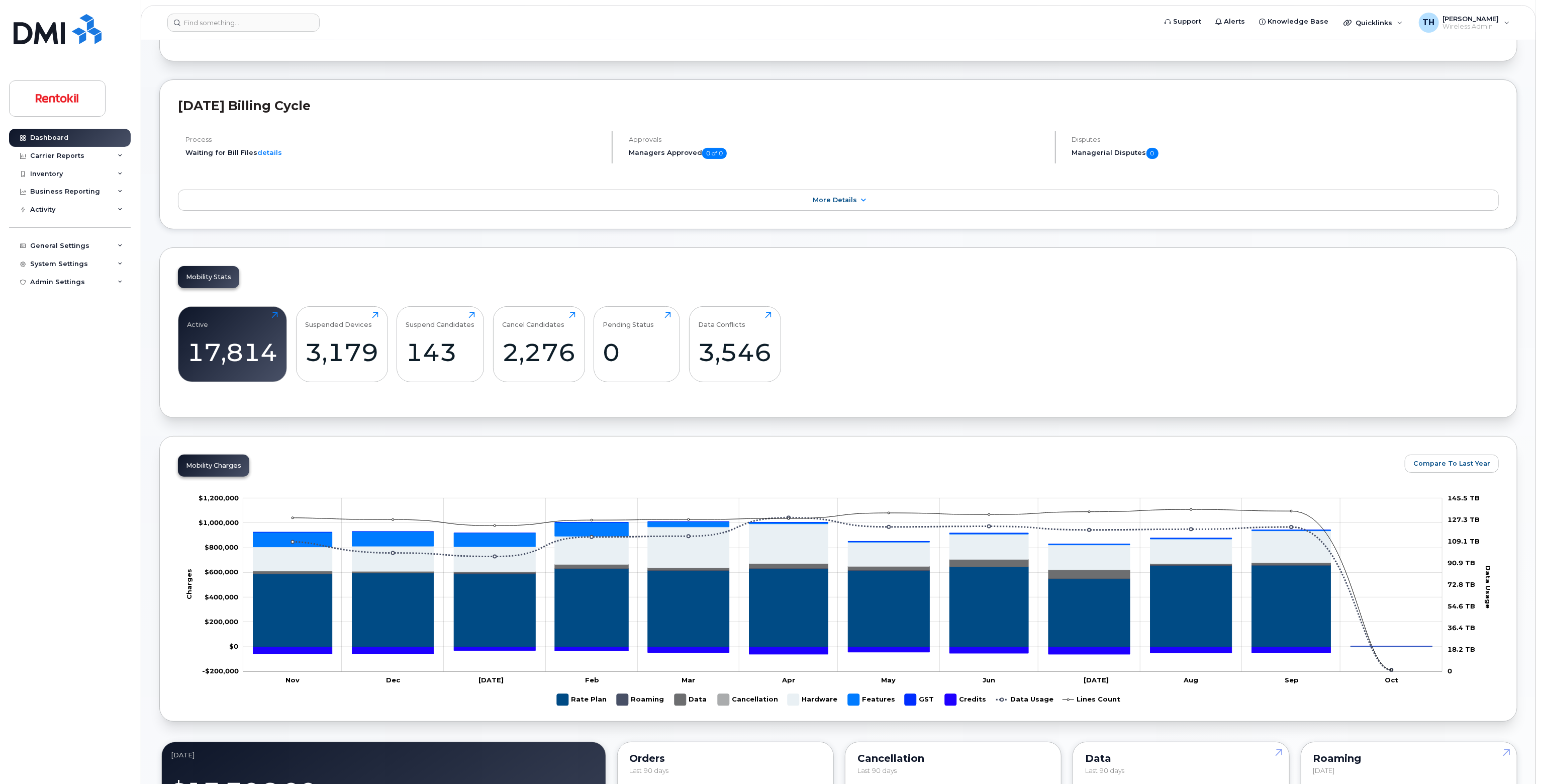
scroll to position [0, 0]
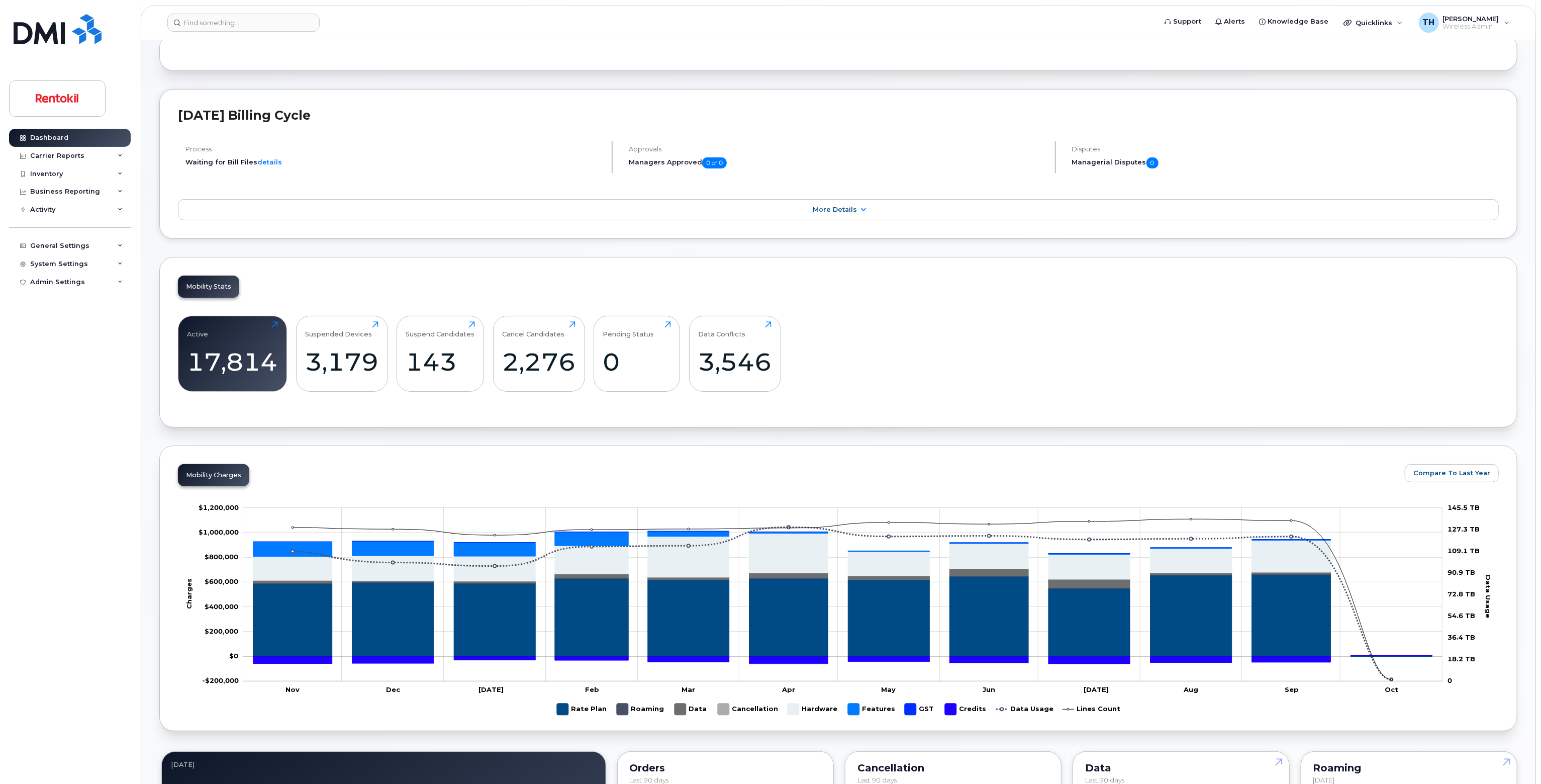
click at [432, 287] on div "Mobility Stats Active 17,814 Click to view more Suspended Devices 3,179 Click t…" at bounding box center [838, 342] width 1358 height 170
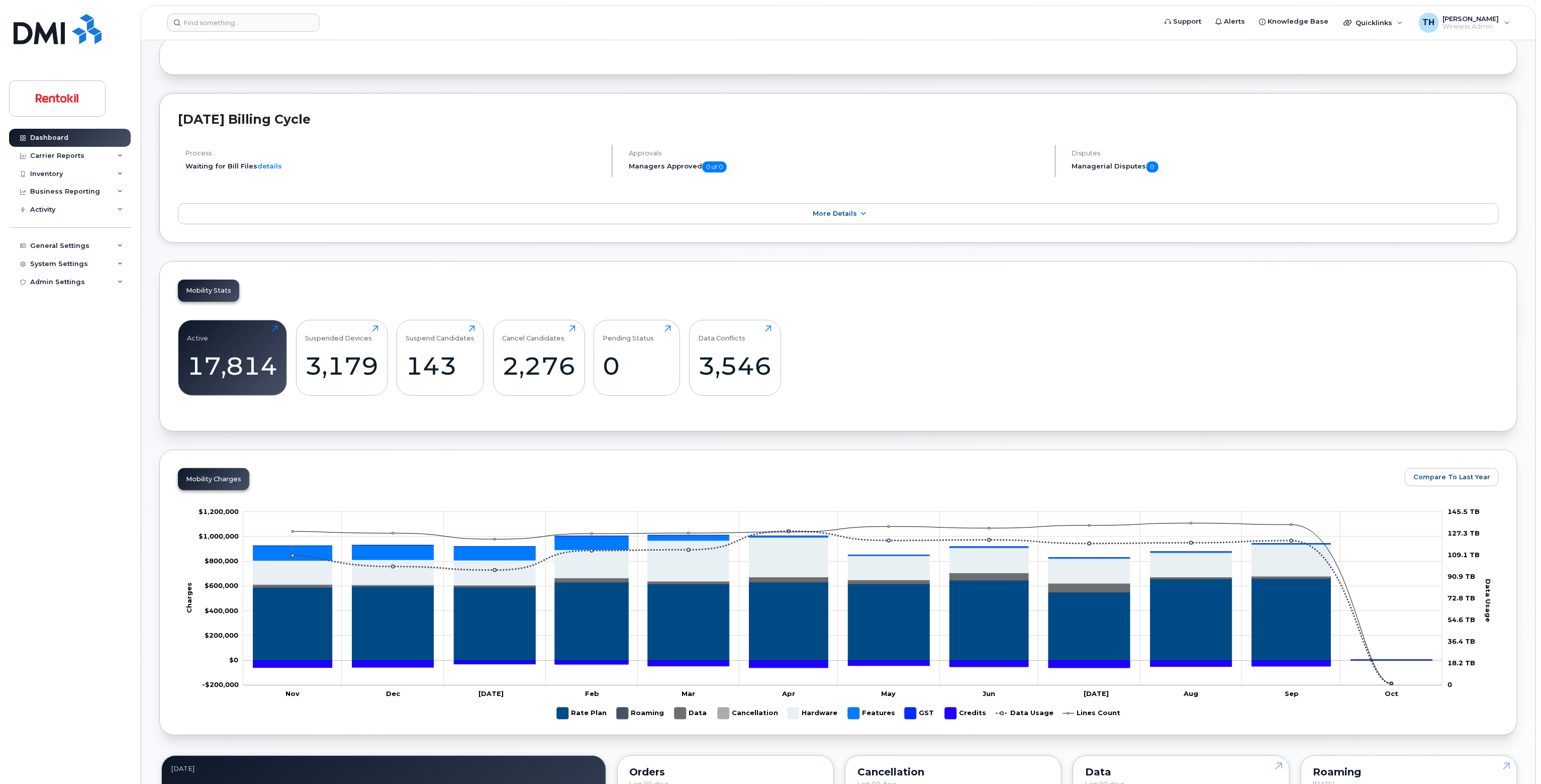
scroll to position [50, 0]
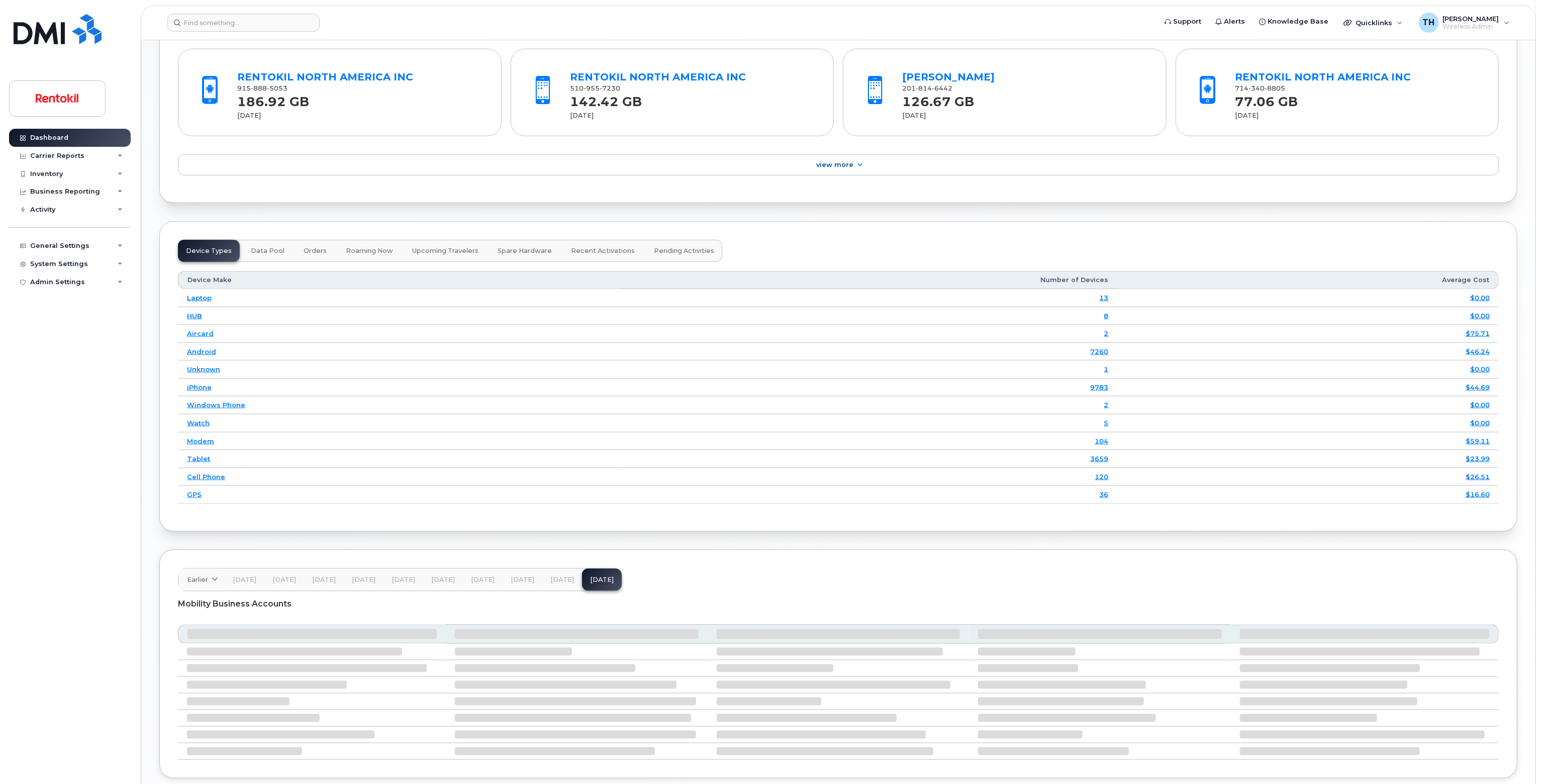
scroll to position [1083, 0]
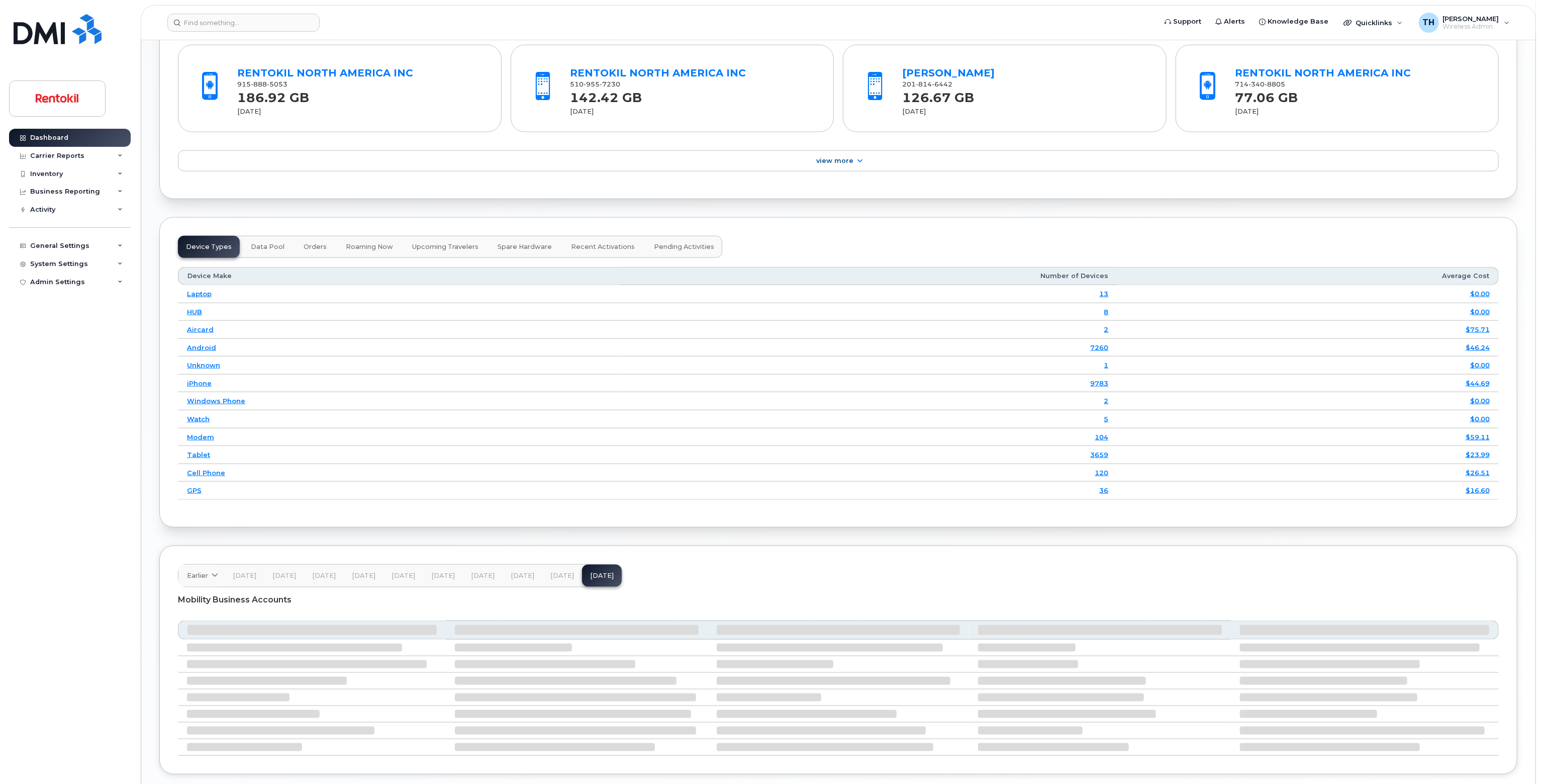
drag, startPoint x: 316, startPoint y: 550, endPoint x: 616, endPoint y: 515, distance: 302.2
click at [621, 512] on div "Device Types Data Pool Orders Roaming Now Upcoming Travelers Spare Hardware Rec…" at bounding box center [838, 372] width 1358 height 310
click at [564, 572] on span "Sep 25" at bounding box center [562, 576] width 24 height 8
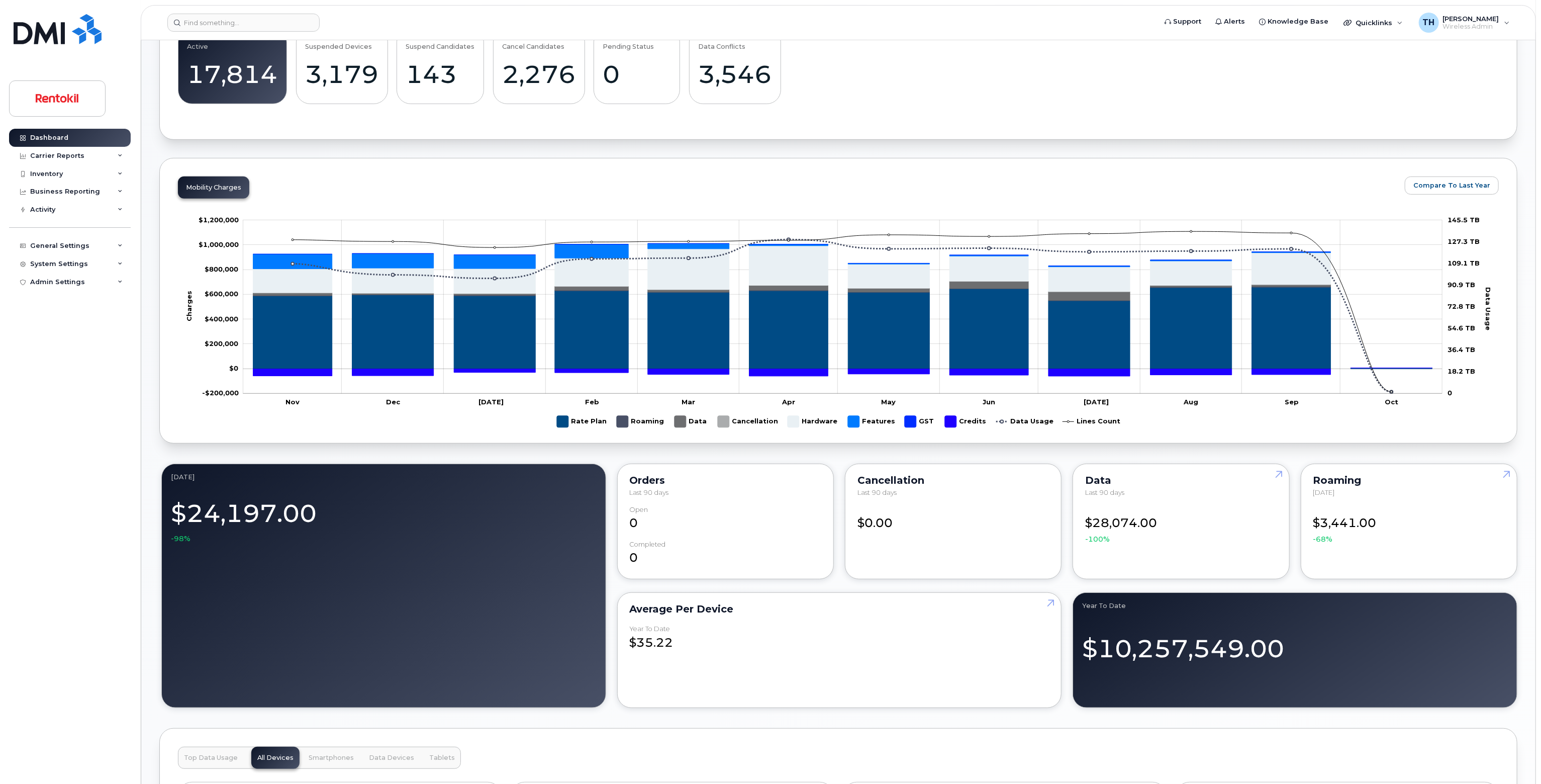
scroll to position [178, 0]
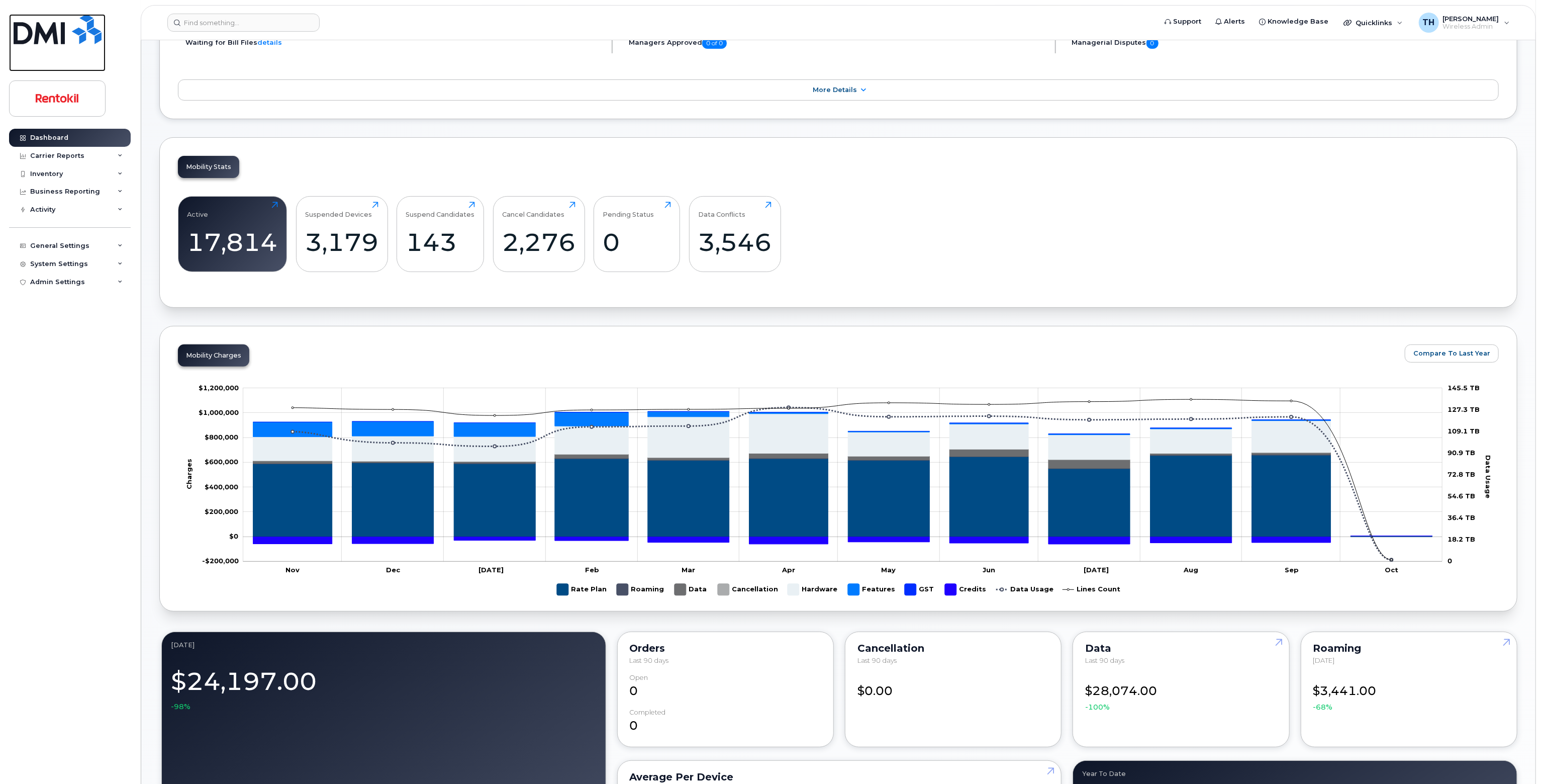
click at [84, 49] on link at bounding box center [57, 42] width 97 height 57
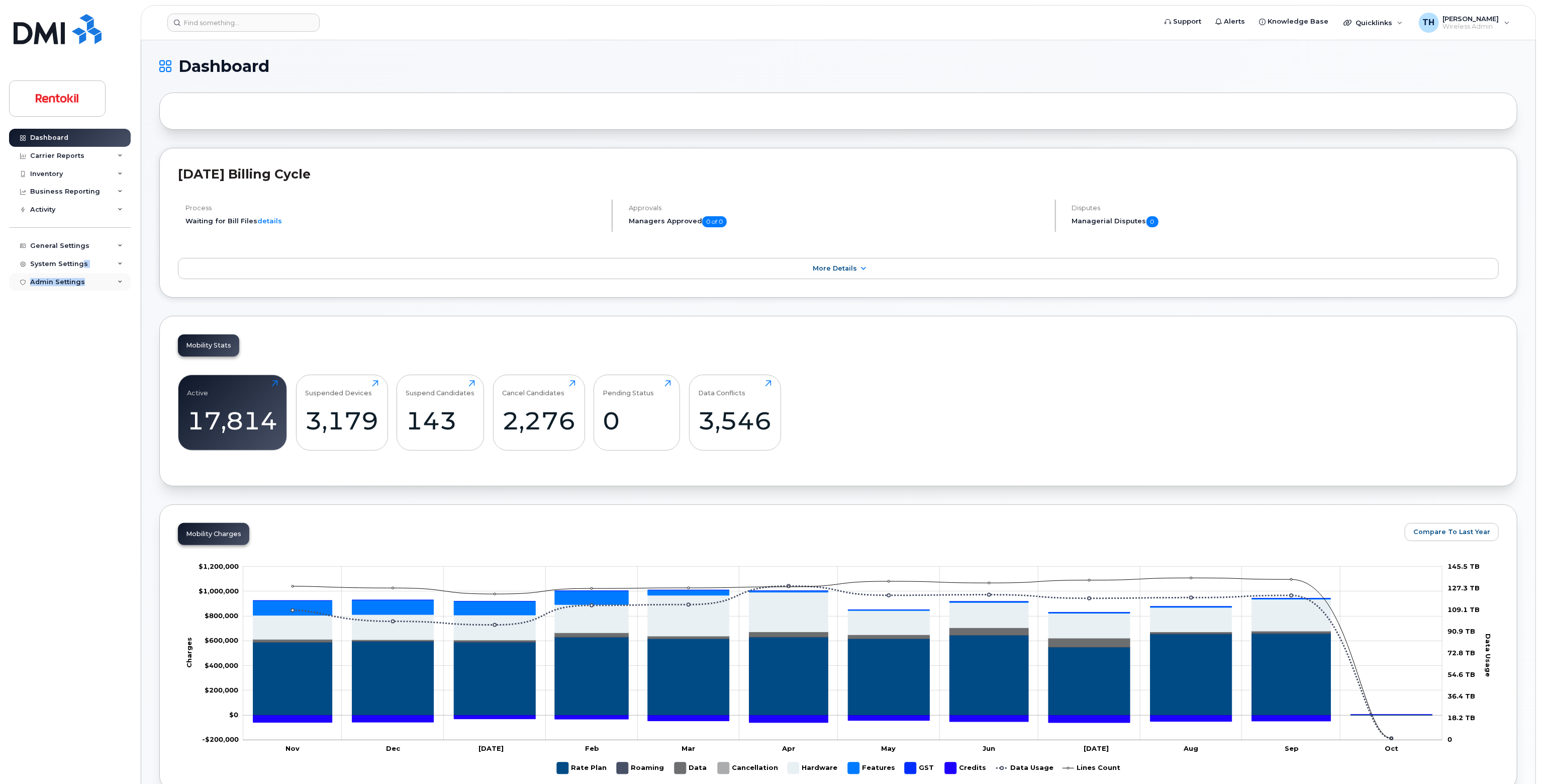
click at [81, 272] on div "Dashboard Carrier Reports Monthly Billing Data Daily Data Pooling Average Costi…" at bounding box center [71, 449] width 124 height 640
click at [79, 291] on div "Dashboard Carrier Reports Monthly Billing Data Daily Data Pooling Average Costi…" at bounding box center [71, 449] width 124 height 640
click at [81, 283] on div "Admin Settings" at bounding box center [57, 282] width 55 height 8
click at [79, 308] on link "SSO SAML" at bounding box center [79, 300] width 104 height 19
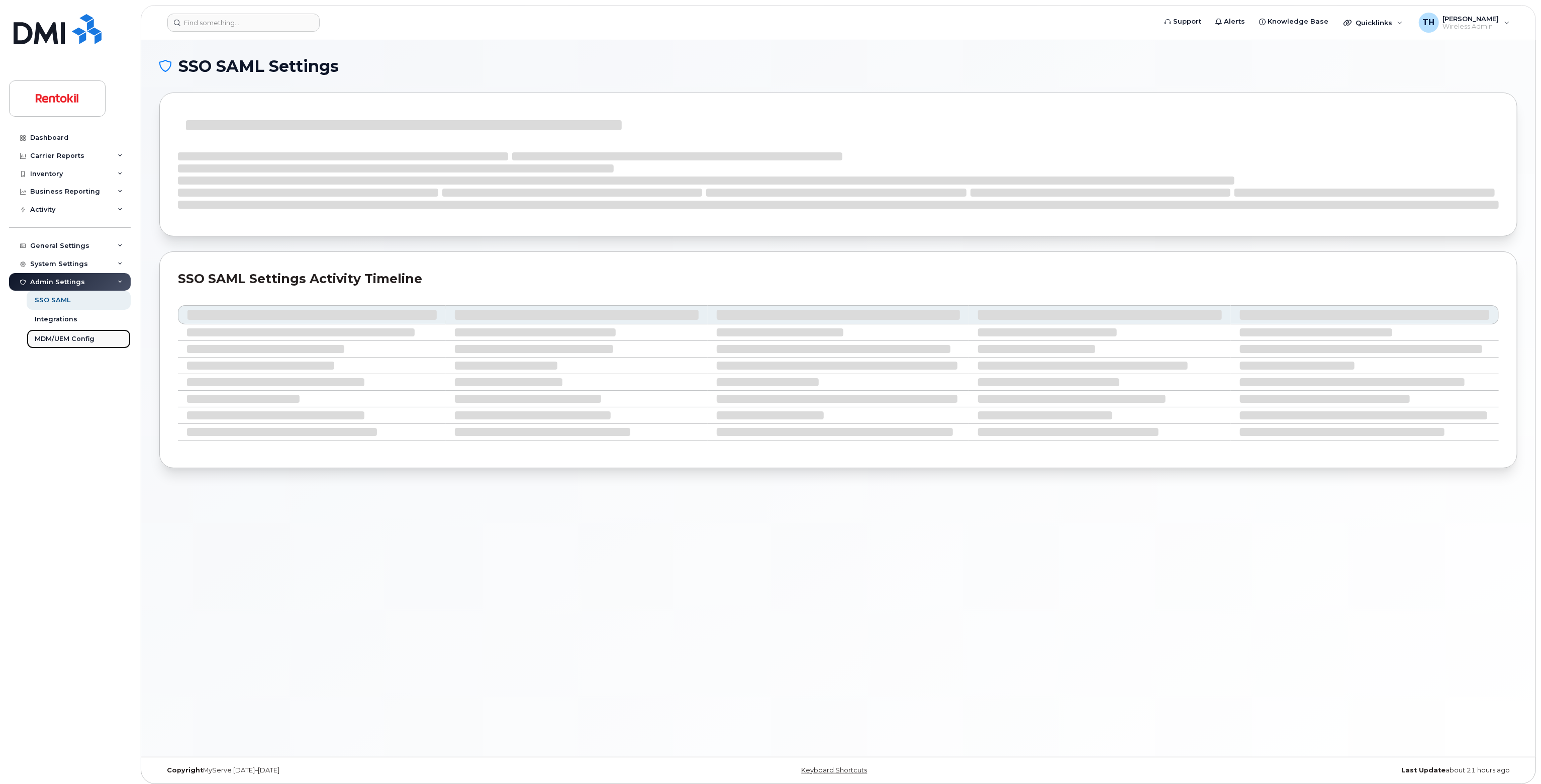
click at [71, 332] on link "MDM/UEM Config" at bounding box center [79, 338] width 104 height 19
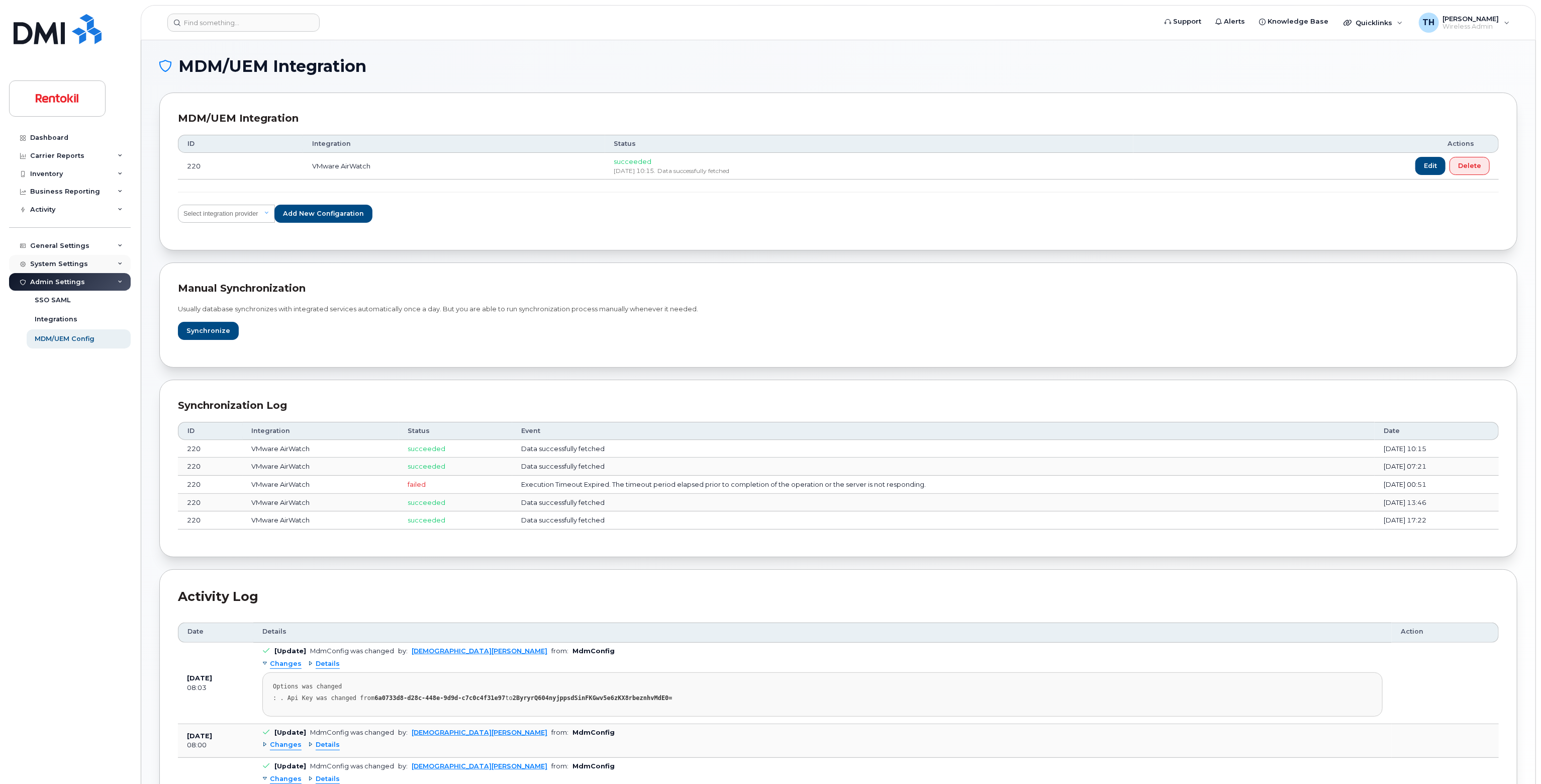
click at [82, 261] on div "System Settings" at bounding box center [59, 264] width 58 height 8
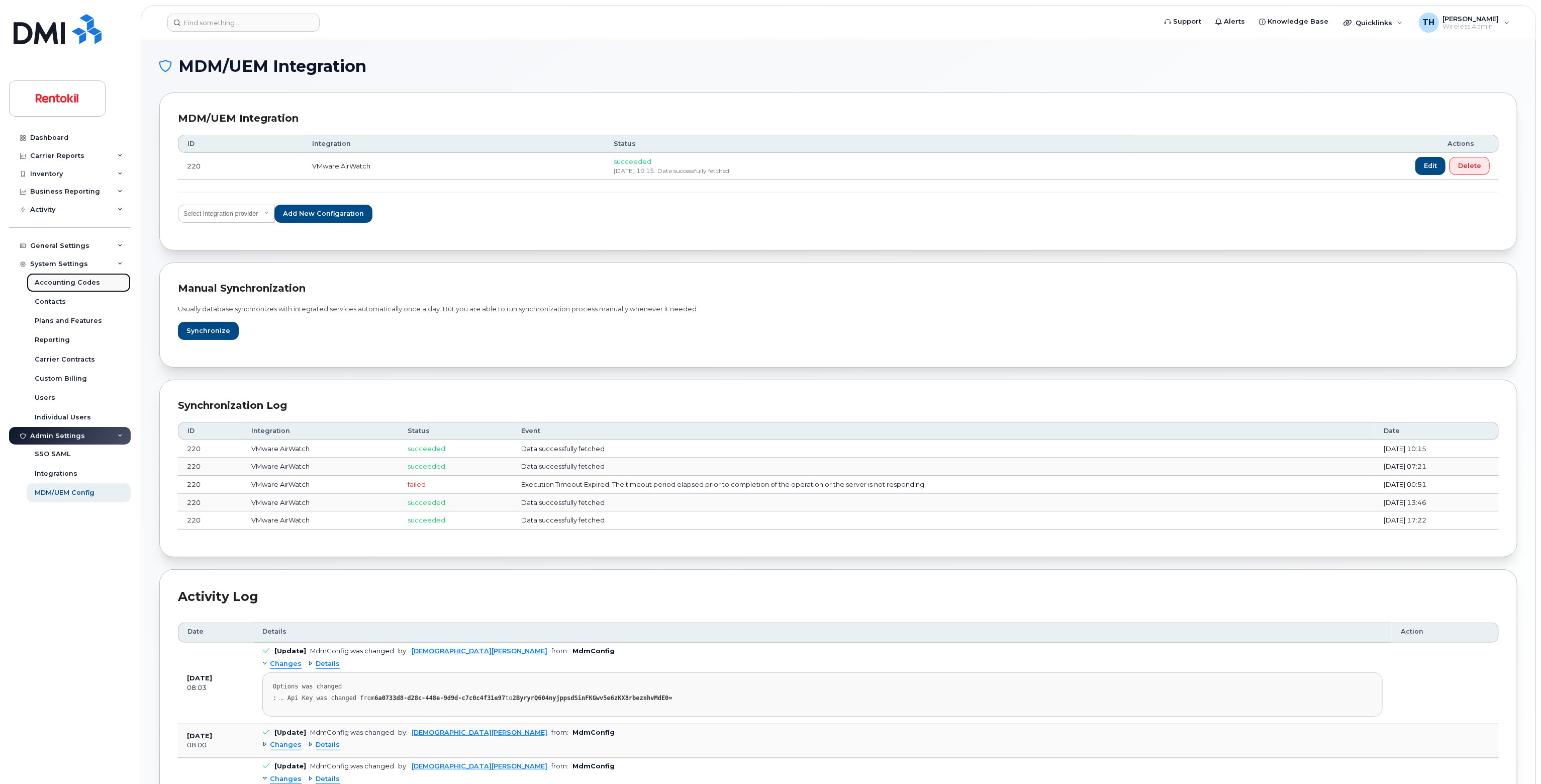
click at [83, 287] on link "Accounting Codes" at bounding box center [79, 282] width 104 height 19
click at [61, 401] on link "Users" at bounding box center [79, 397] width 104 height 19
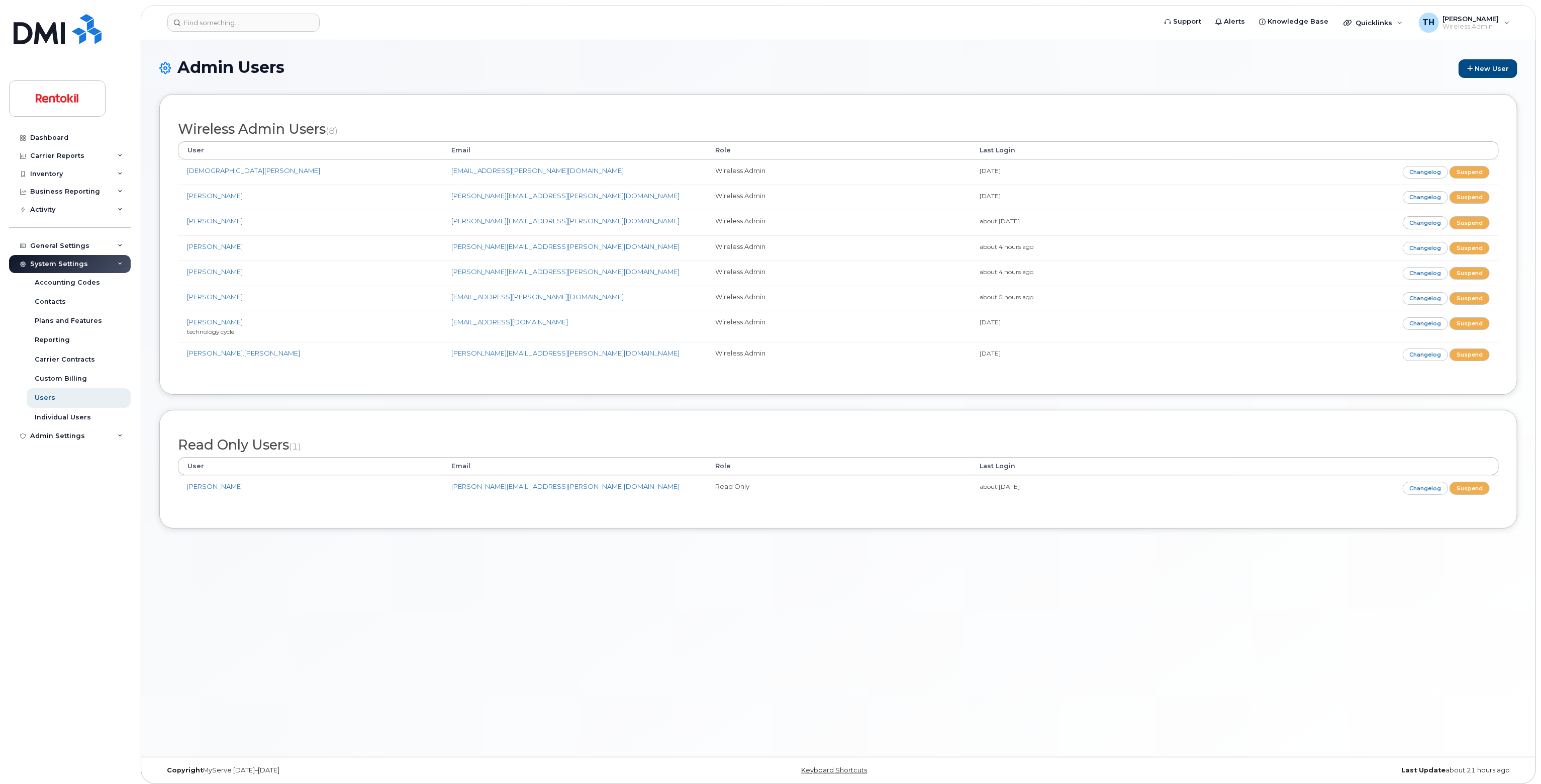
click at [61, 401] on link "Users" at bounding box center [79, 397] width 104 height 19
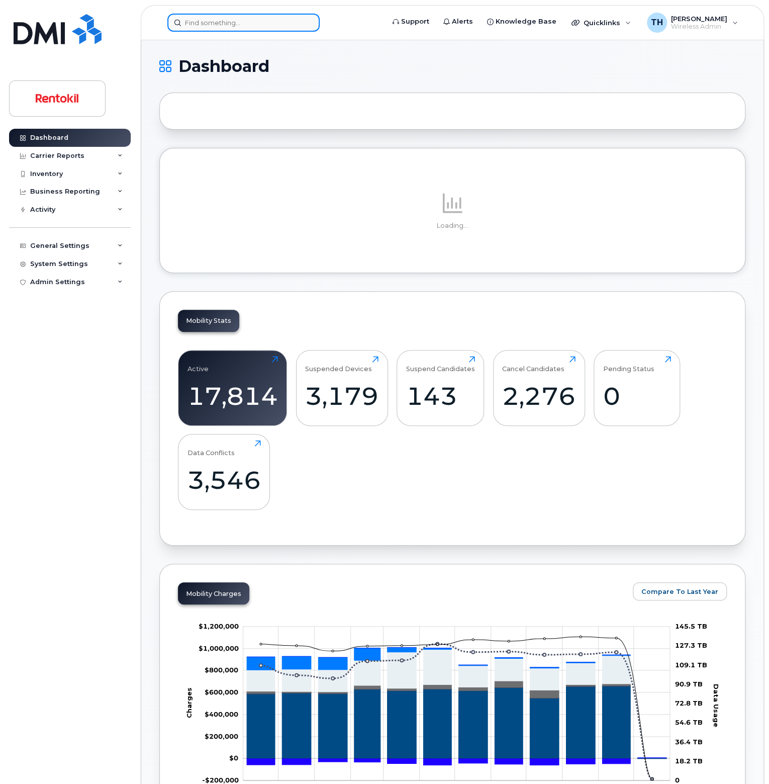
click at [282, 22] on input at bounding box center [243, 23] width 152 height 18
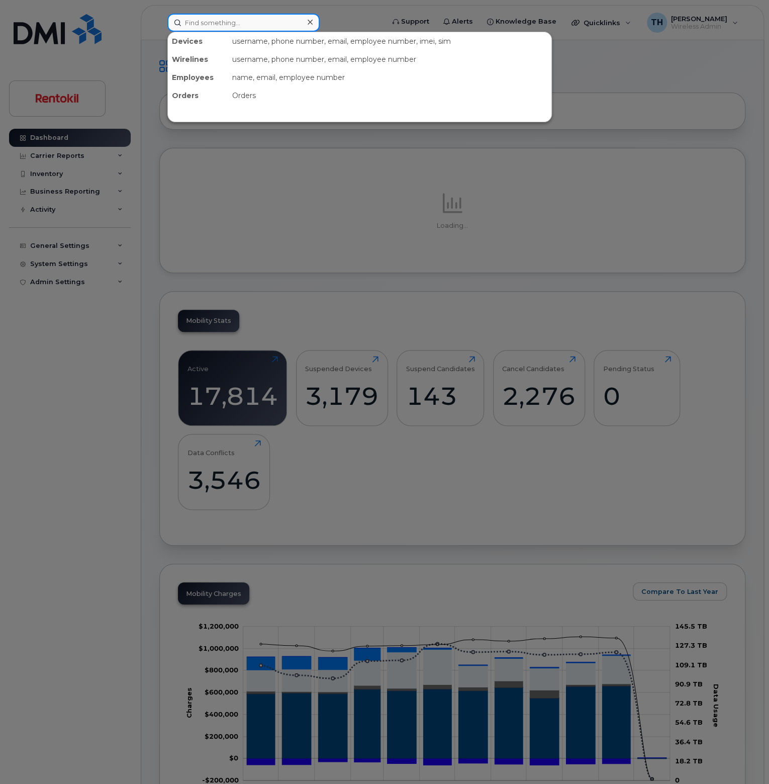
paste input "[PERSON_NAME]"
click at [282, 22] on input "[PERSON_NAME]" at bounding box center [243, 23] width 152 height 18
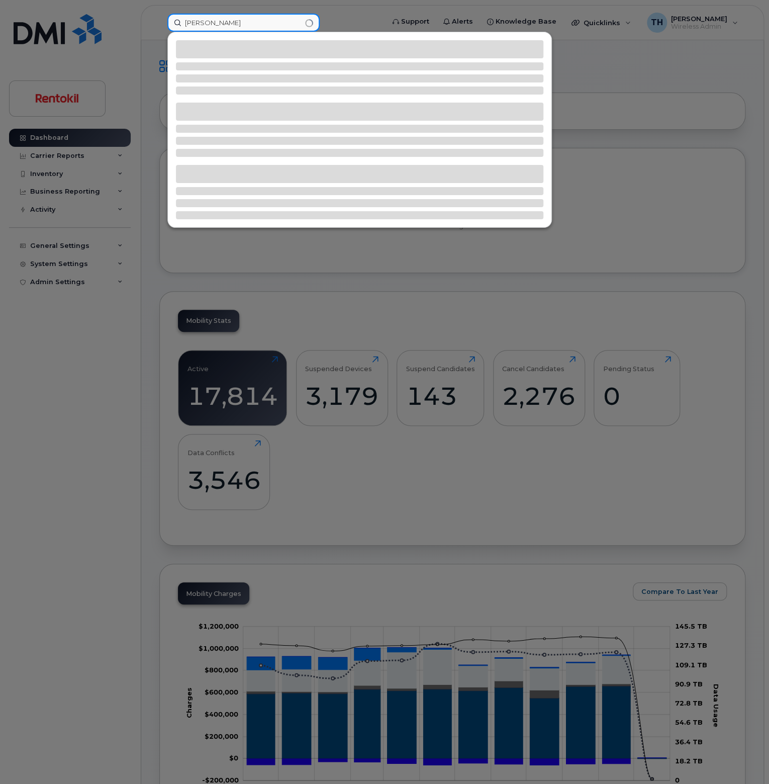
click at [276, 21] on input "[PERSON_NAME]" at bounding box center [243, 23] width 152 height 18
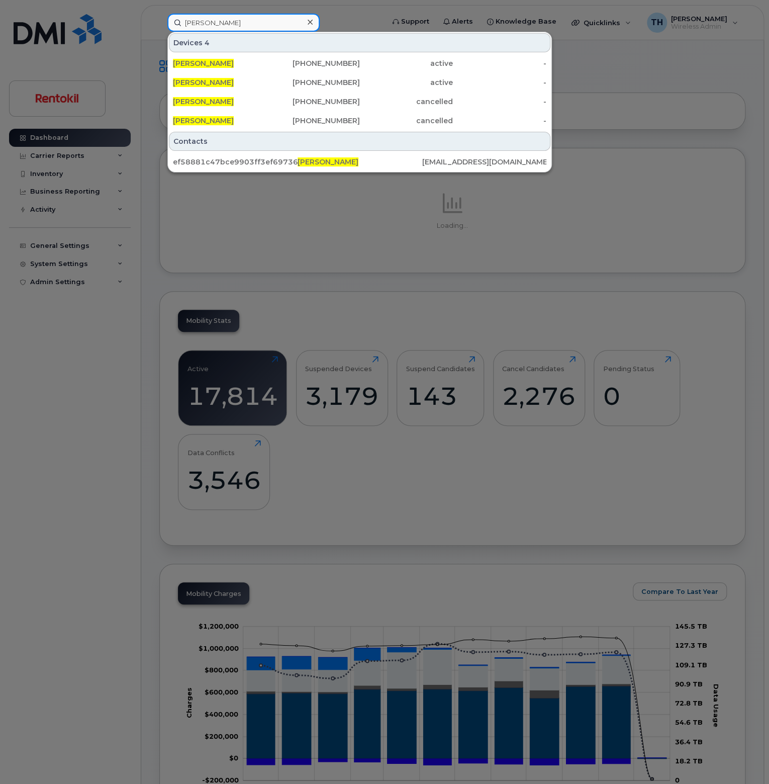
click at [275, 26] on input "[PERSON_NAME]" at bounding box center [243, 23] width 152 height 18
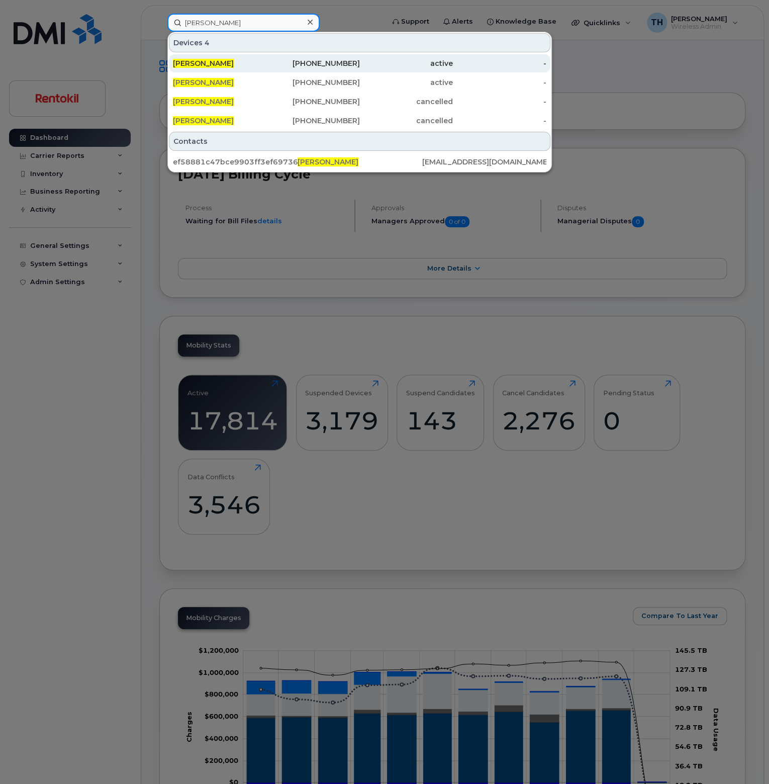
type input "[PERSON_NAME]"
click at [356, 66] on div "425-979-6987" at bounding box center [313, 63] width 94 height 10
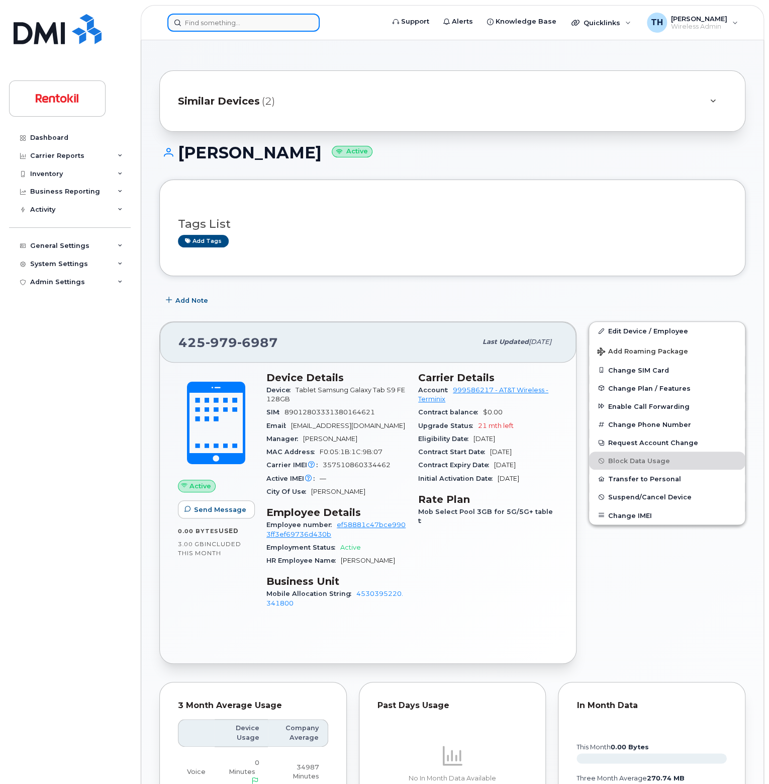
click at [206, 23] on input at bounding box center [243, 23] width 152 height 18
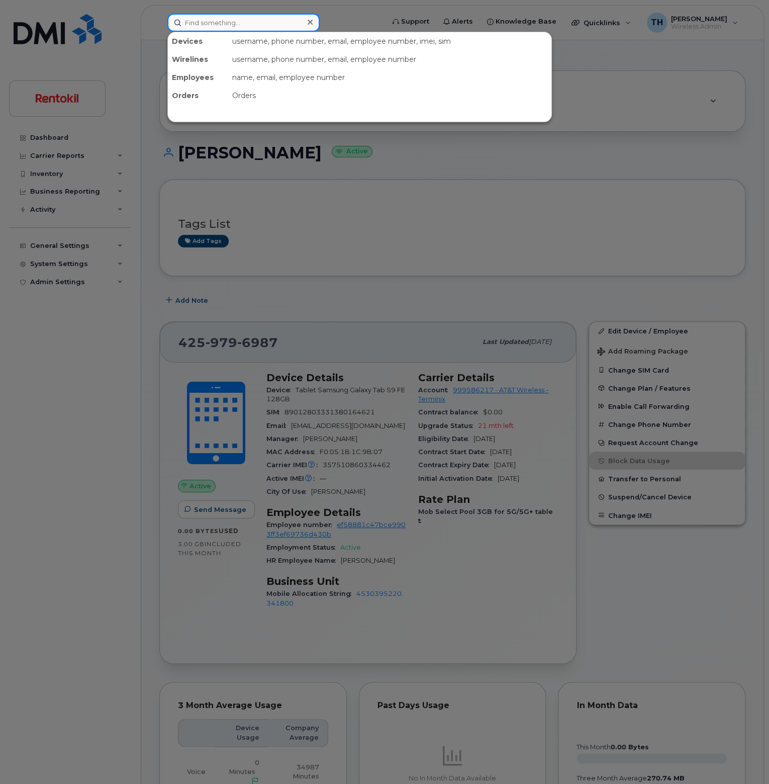
paste input "[PERSON_NAME]"
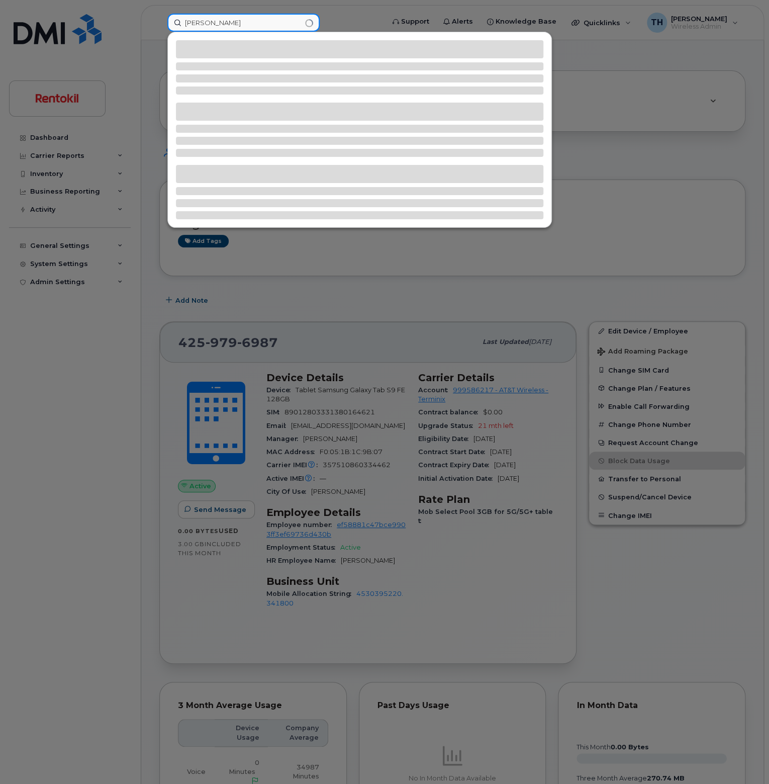
click at [265, 24] on input "[PERSON_NAME]" at bounding box center [243, 23] width 152 height 18
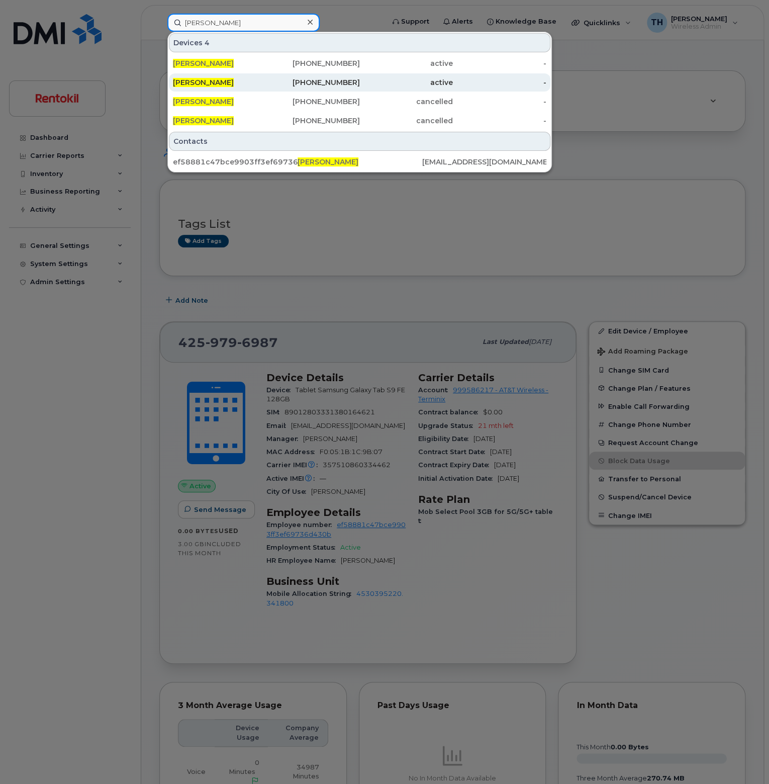
type input "[PERSON_NAME]"
click at [247, 87] on div "[PERSON_NAME]" at bounding box center [220, 82] width 94 height 18
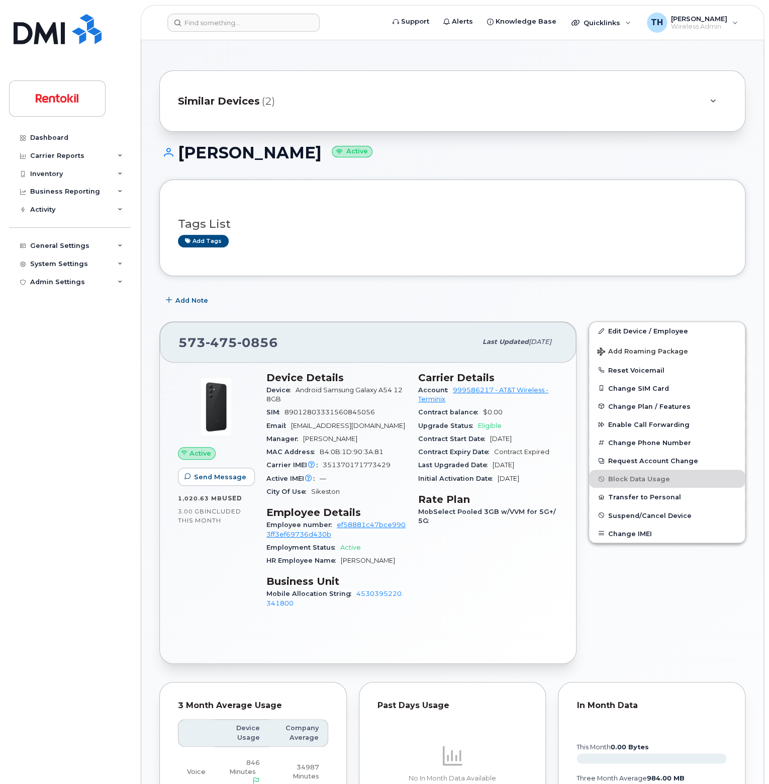
click at [187, 341] on span "[PHONE_NUMBER]" at bounding box center [228, 342] width 100 height 15
copy span "[PHONE_NUMBER]"
